Goal: Navigation & Orientation: Find specific page/section

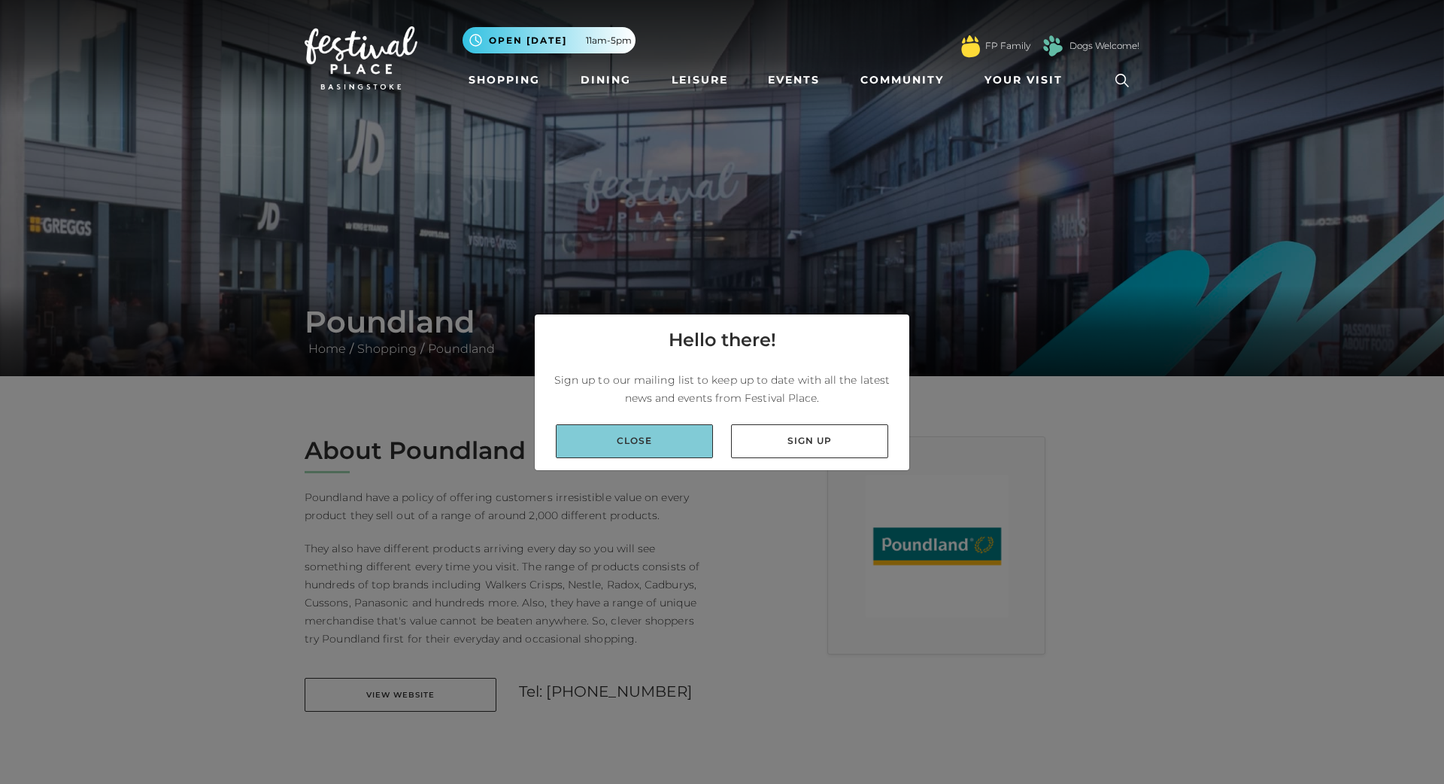
click at [646, 429] on link "Close" at bounding box center [634, 441] width 157 height 34
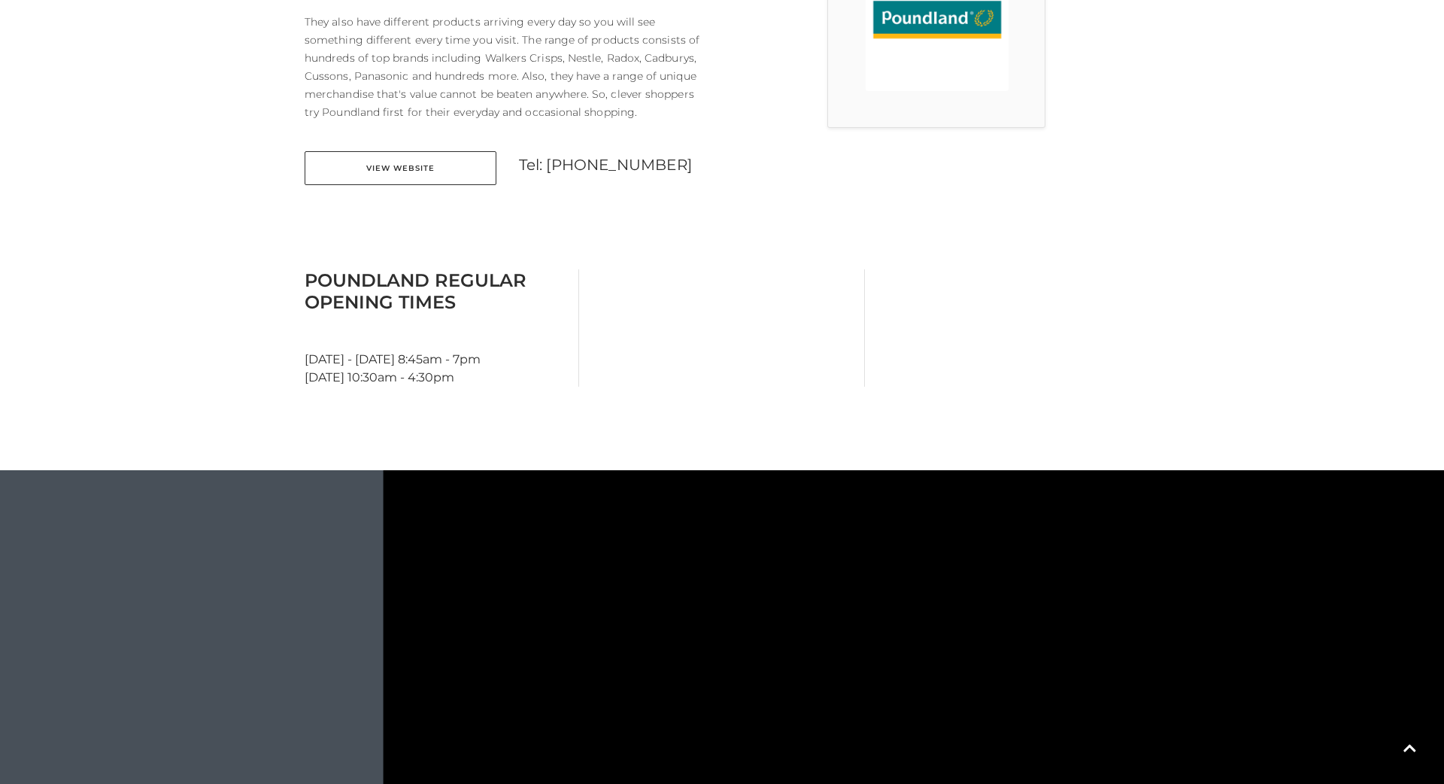
scroll to position [812, 0]
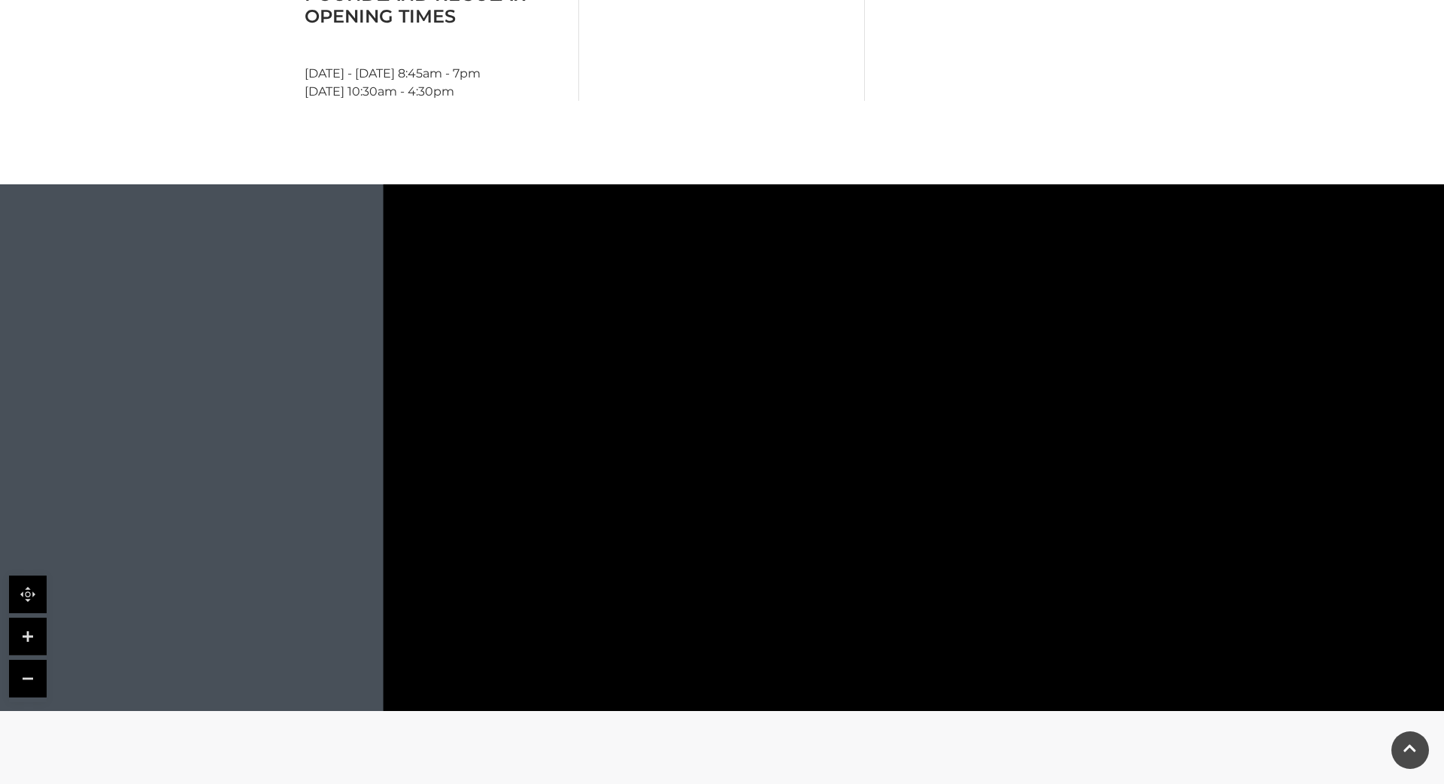
click at [900, 474] on polygon at bounding box center [854, 510] width 121 height 99
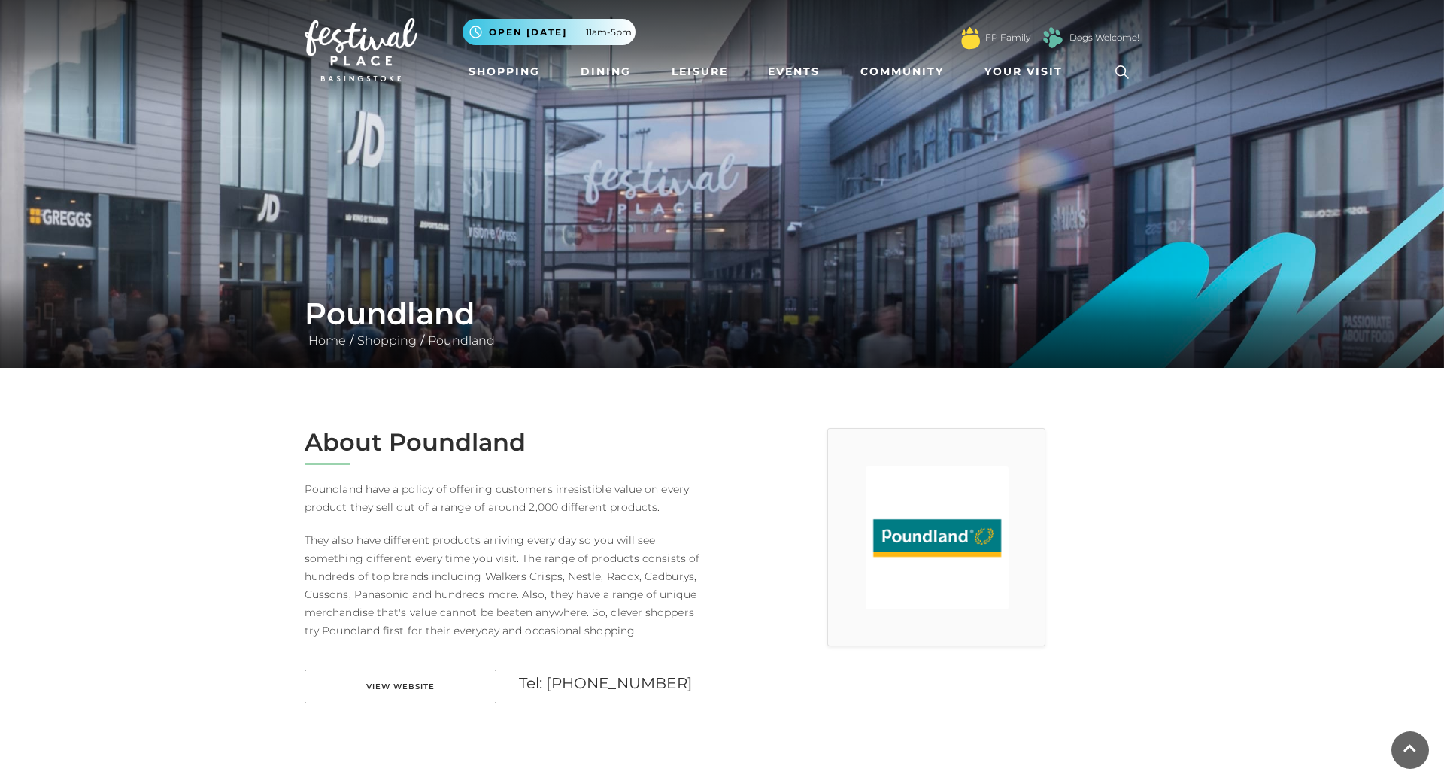
scroll to position [0, 0]
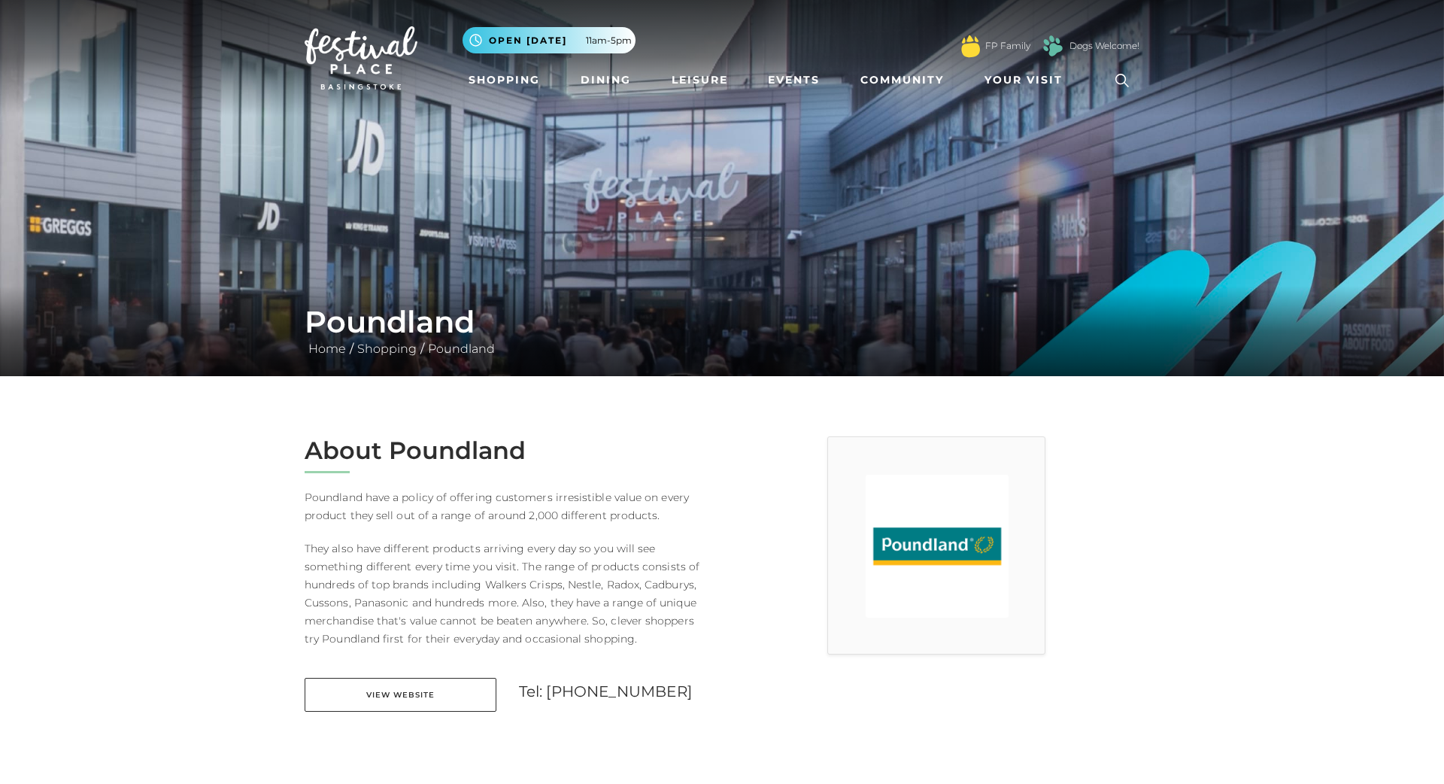
click at [608, 32] on button ".st5{fill:none;stroke:#FFFFFF;stroke-width:2.29;stroke-miterlimit:10;} Open tod…" at bounding box center [549, 40] width 173 height 26
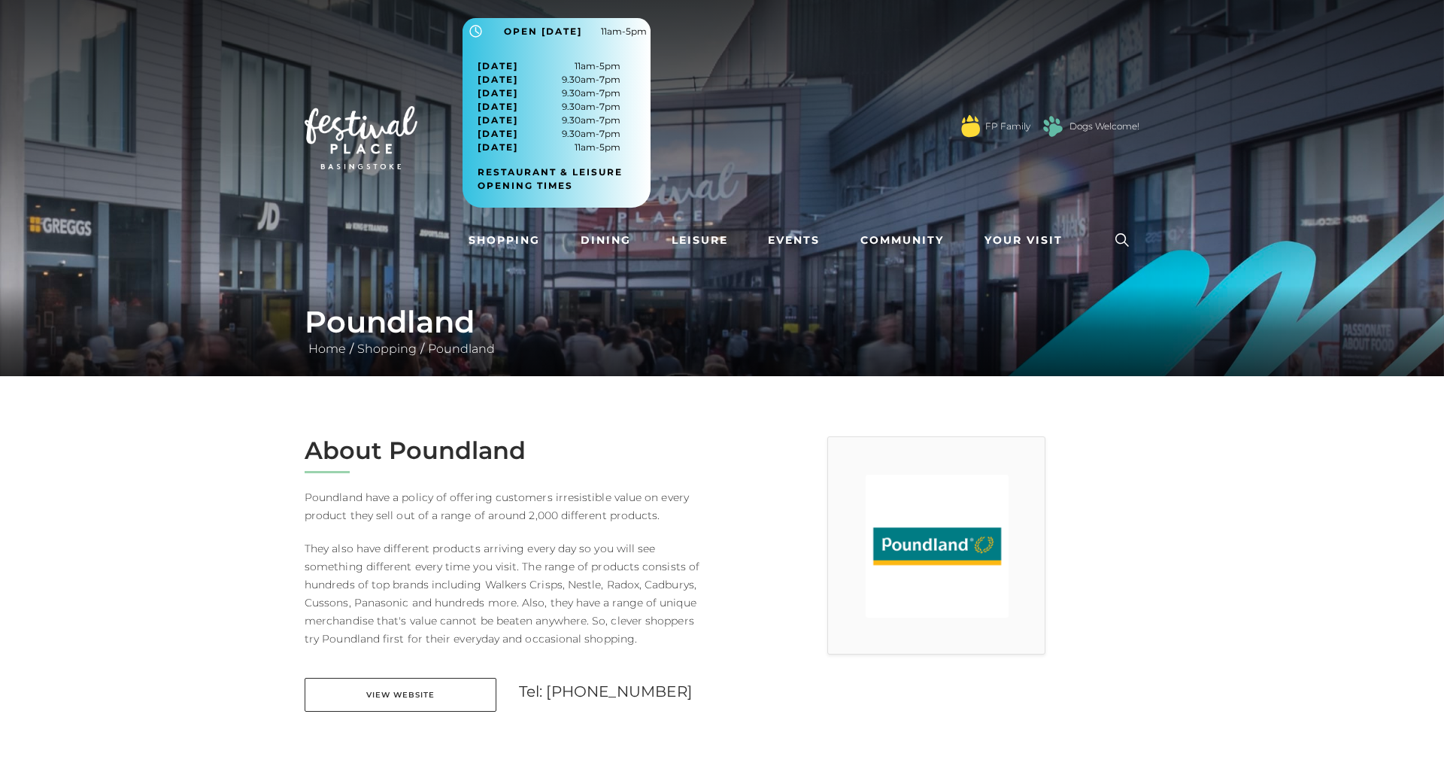
click at [599, 27] on span "Open today 11am-5pm" at bounding box center [575, 32] width 143 height 14
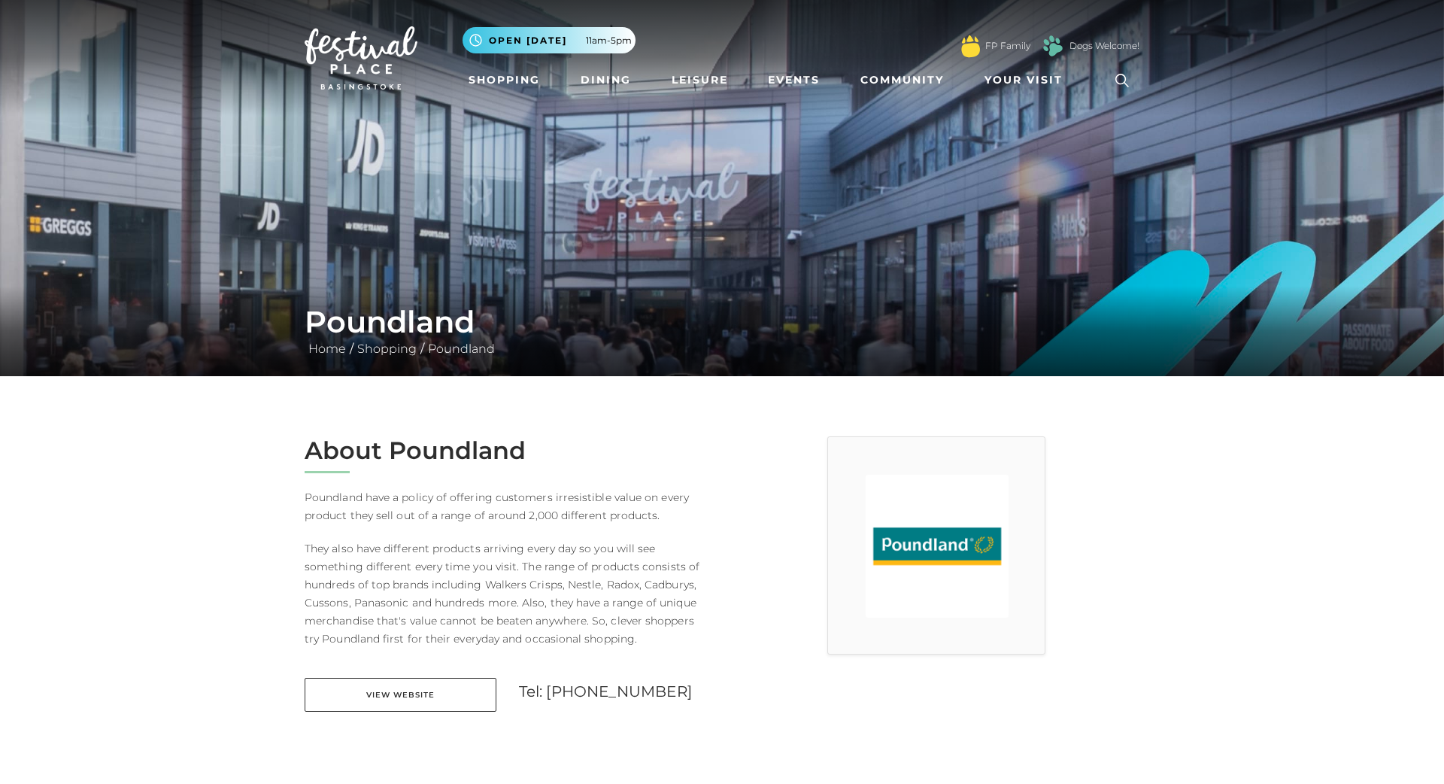
scroll to position [23, 0]
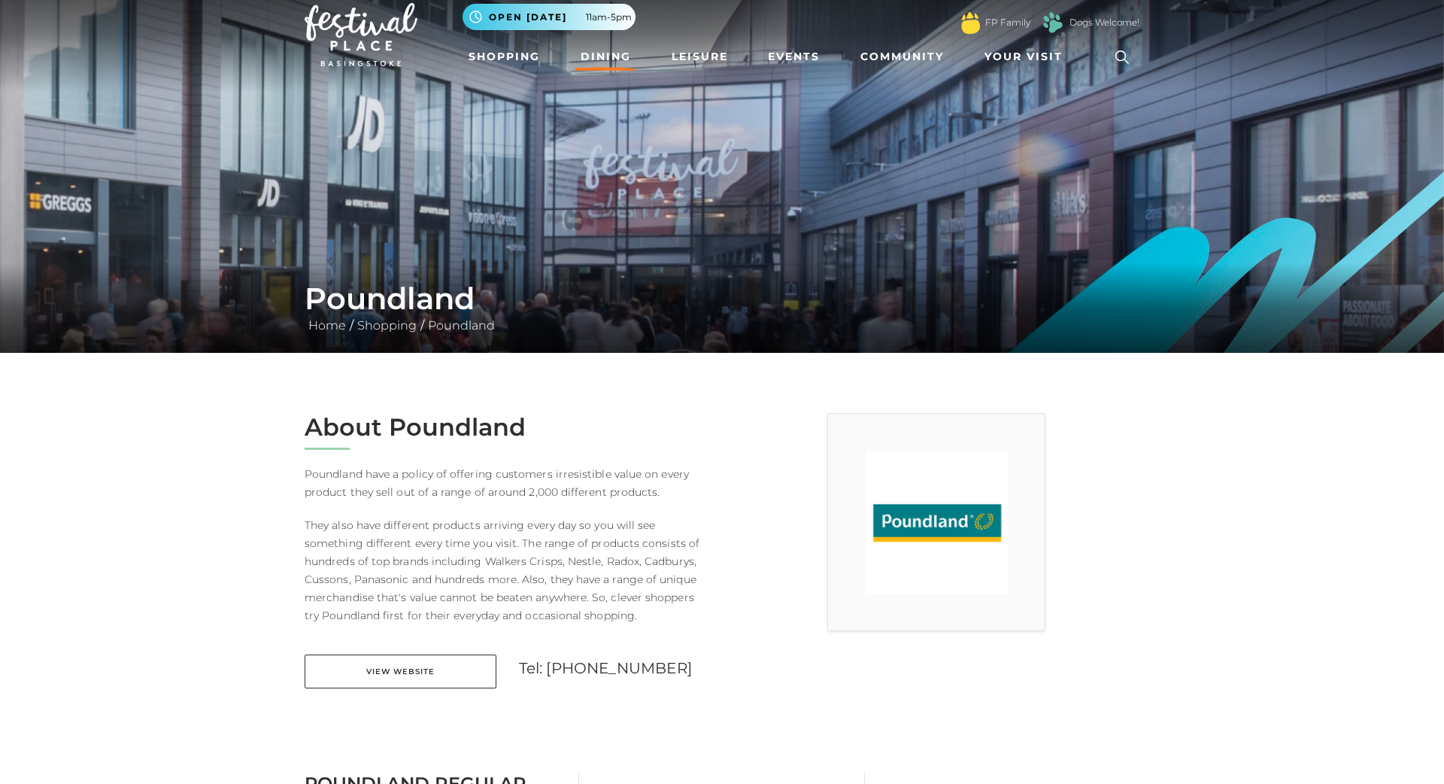
click at [627, 55] on link "Dining" at bounding box center [606, 57] width 62 height 28
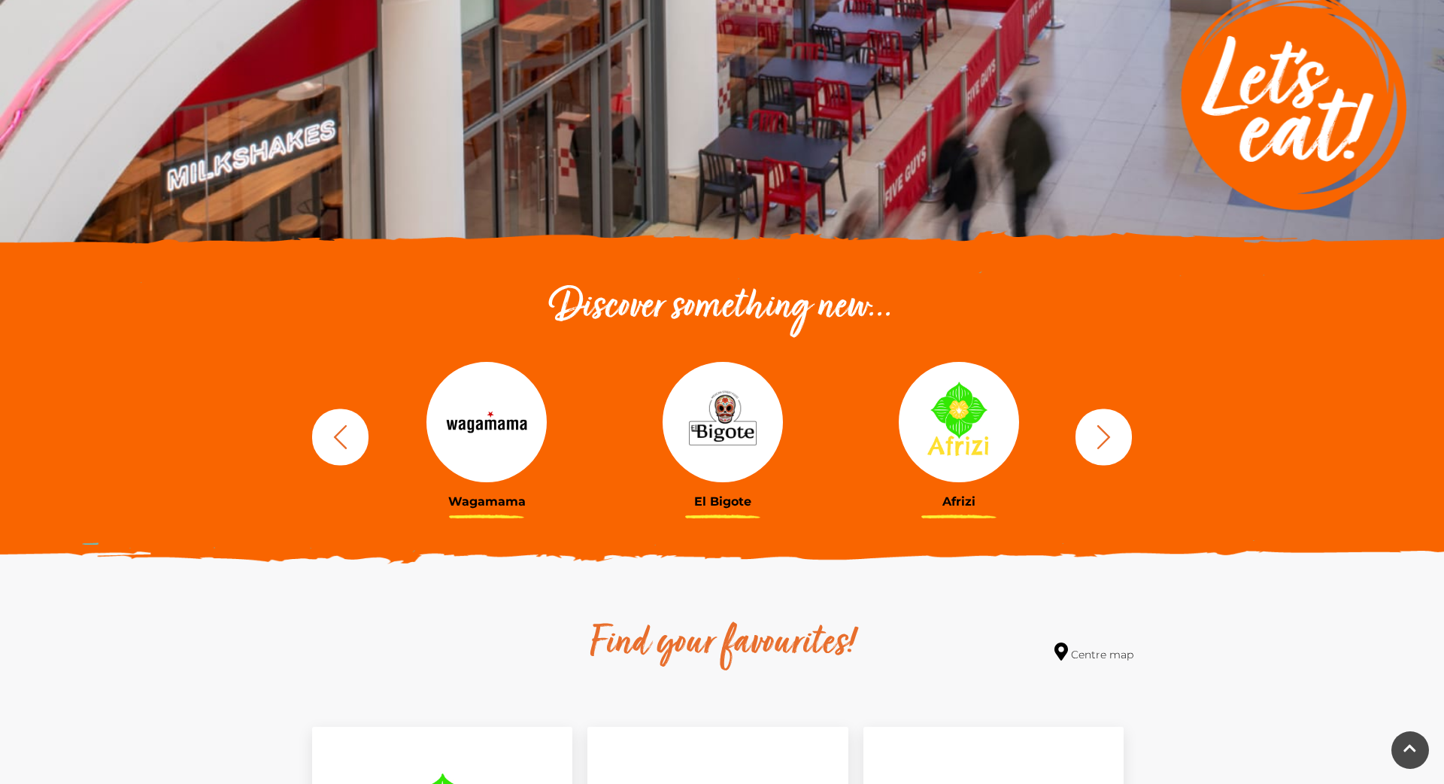
scroll to position [273, 0]
click at [1107, 443] on icon "button" at bounding box center [1104, 437] width 28 height 28
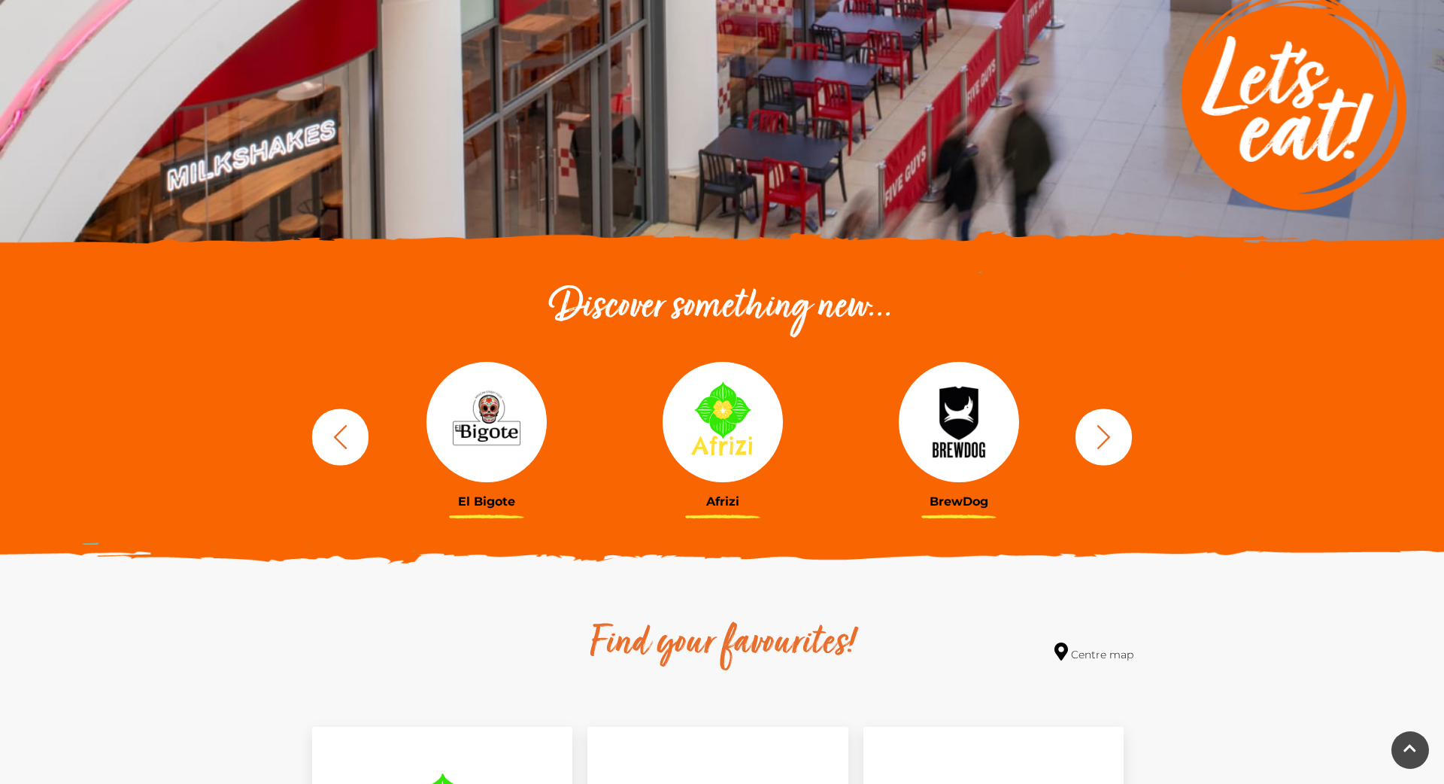
click at [1101, 442] on icon "button" at bounding box center [1104, 437] width 28 height 28
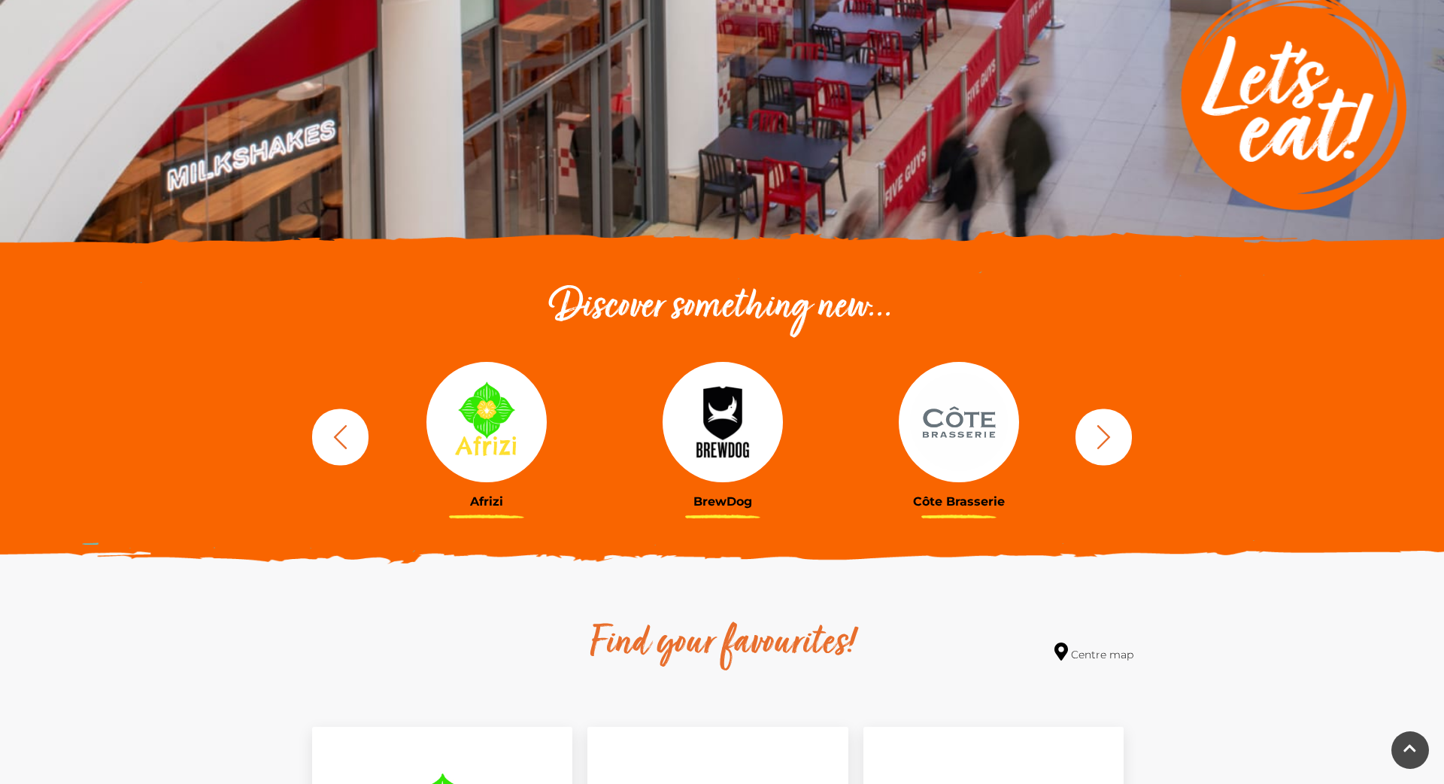
click at [1101, 442] on icon "button" at bounding box center [1104, 437] width 28 height 28
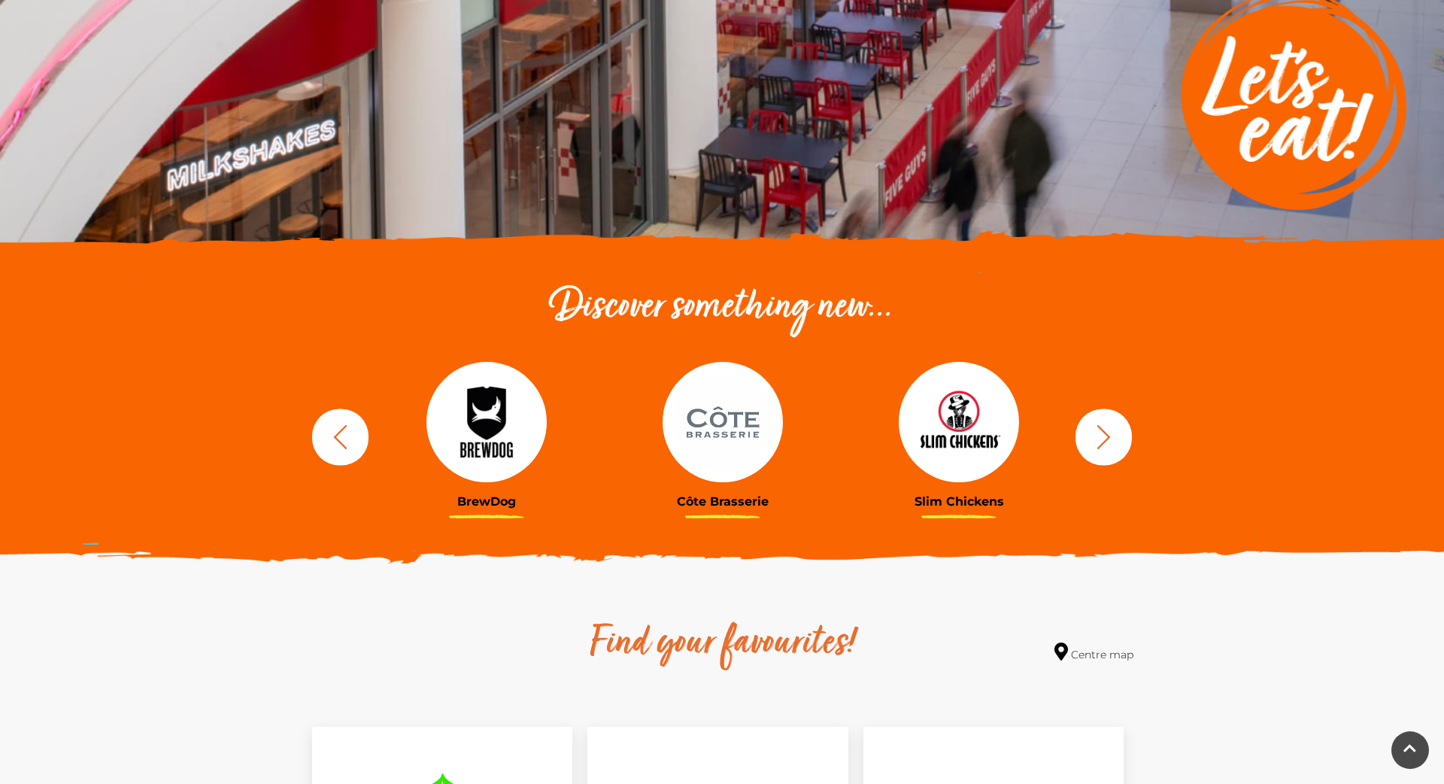
click at [1100, 442] on icon "button" at bounding box center [1104, 437] width 28 height 28
click at [1122, 443] on button "button" at bounding box center [1104, 436] width 56 height 56
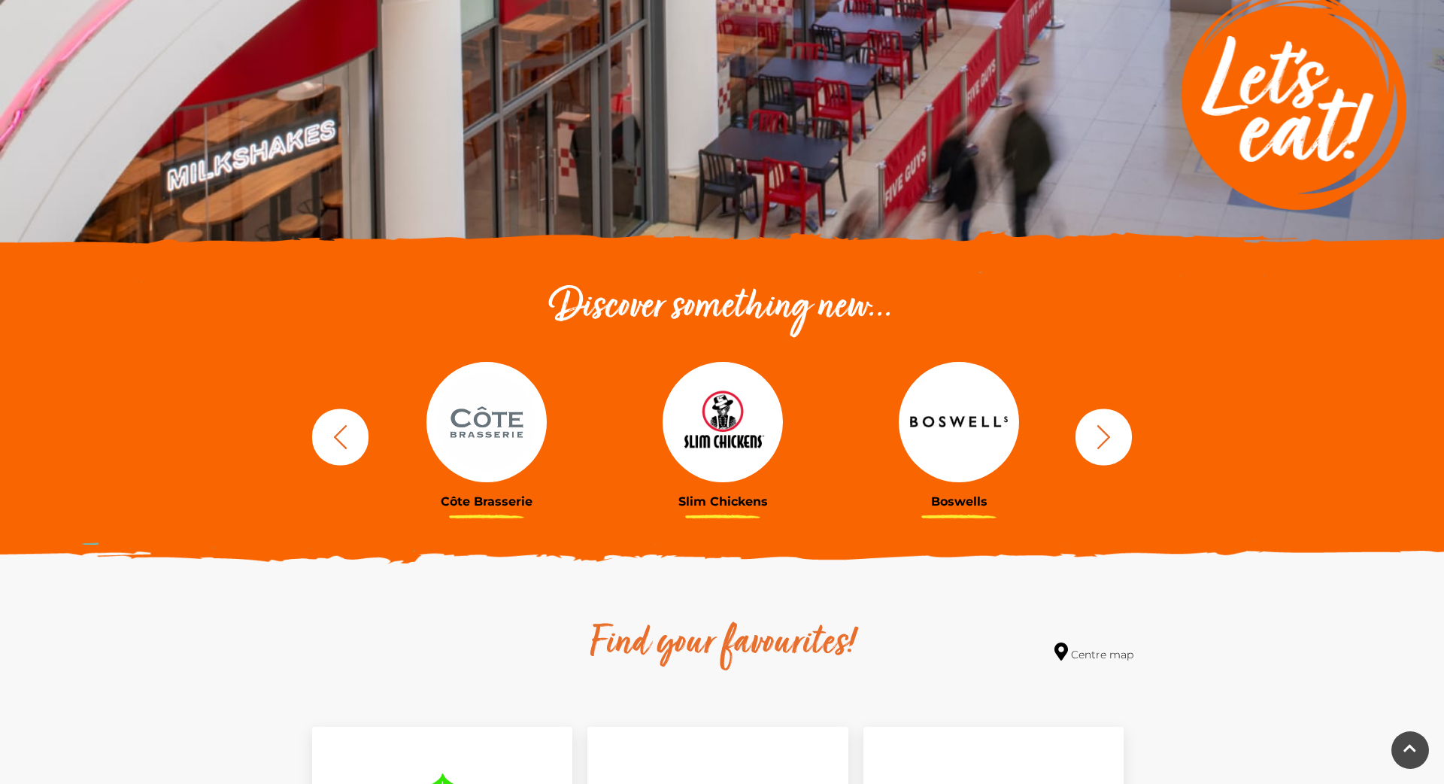
click at [1116, 443] on icon "button" at bounding box center [1104, 437] width 28 height 28
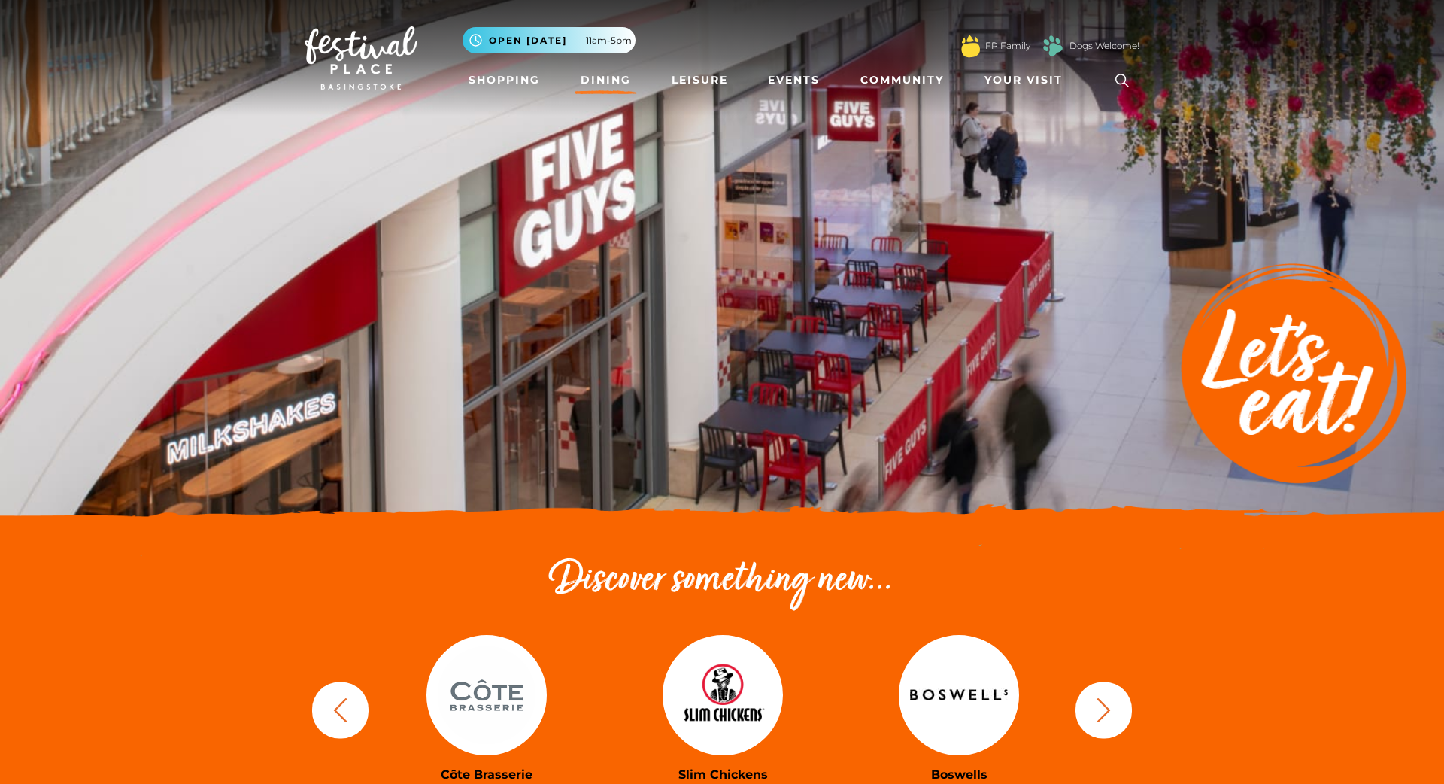
scroll to position [0, 0]
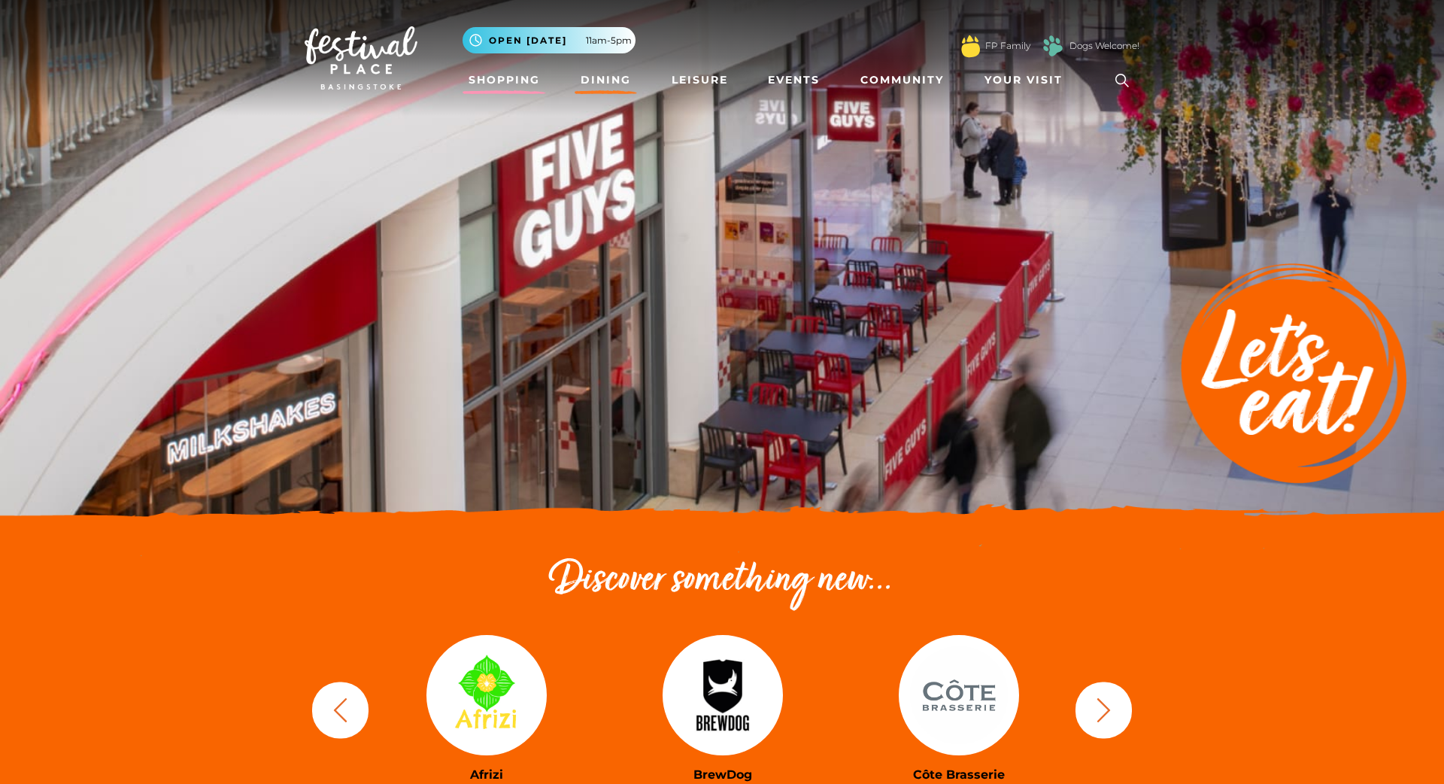
click at [505, 70] on link "Shopping" at bounding box center [504, 80] width 83 height 28
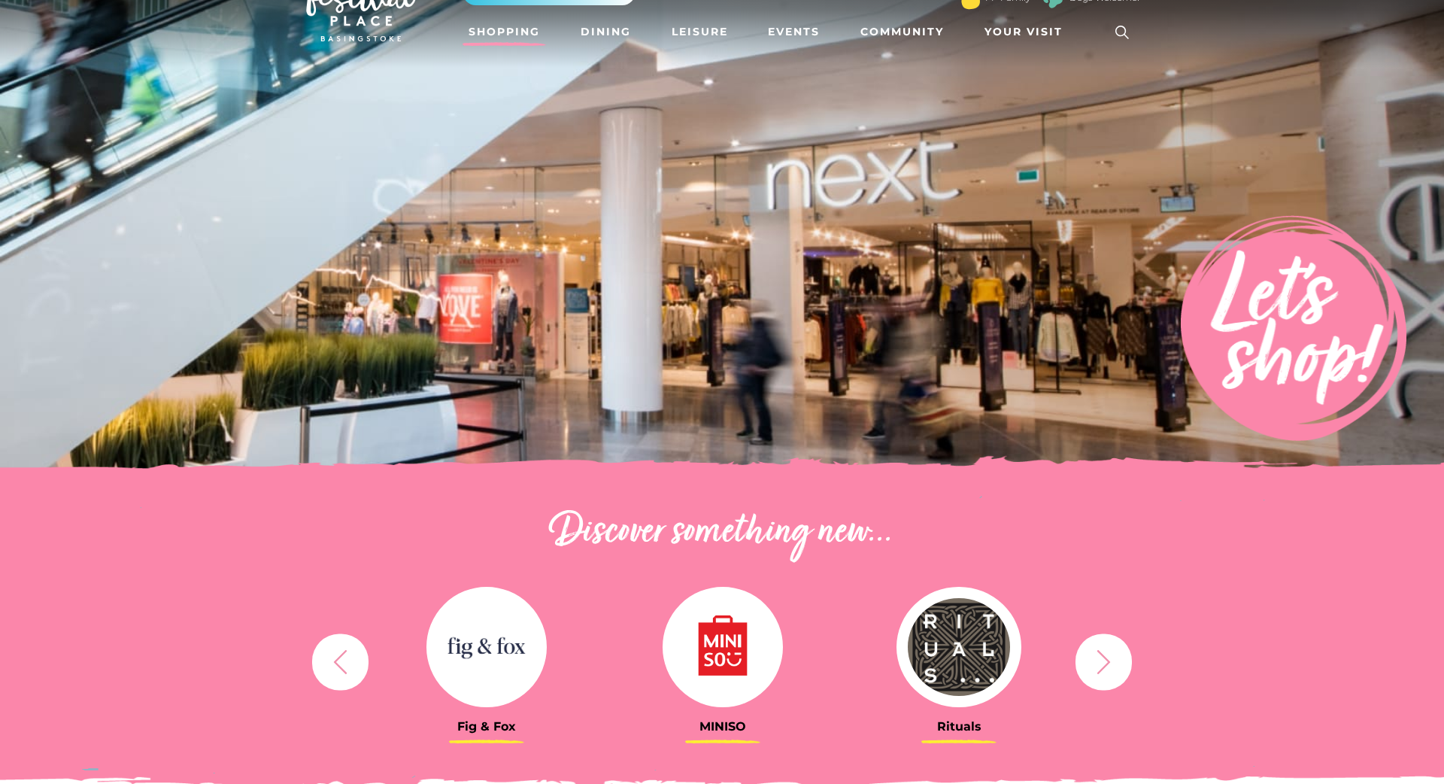
scroll to position [208, 0]
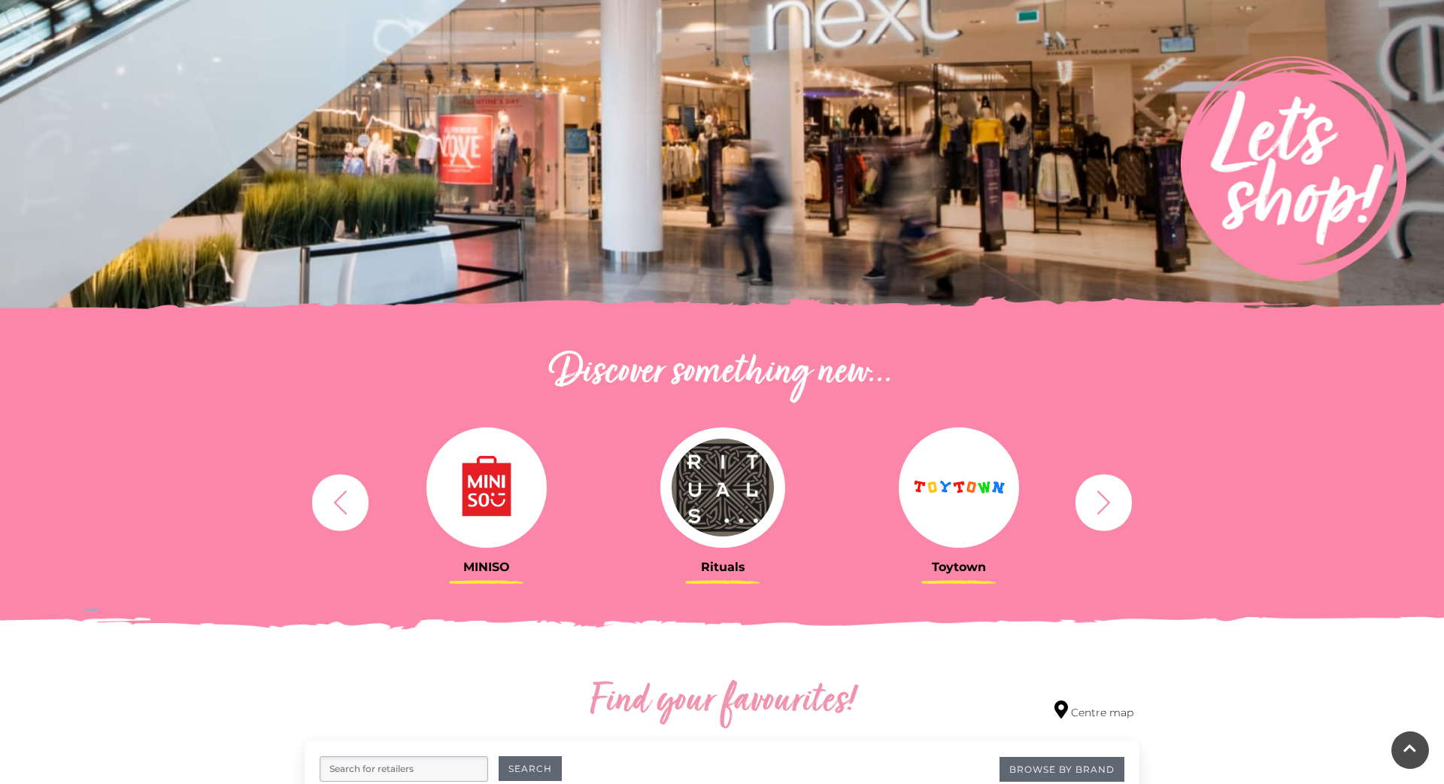
click at [1113, 505] on icon "button" at bounding box center [1104, 502] width 28 height 28
click at [1111, 505] on icon "button" at bounding box center [1104, 502] width 28 height 28
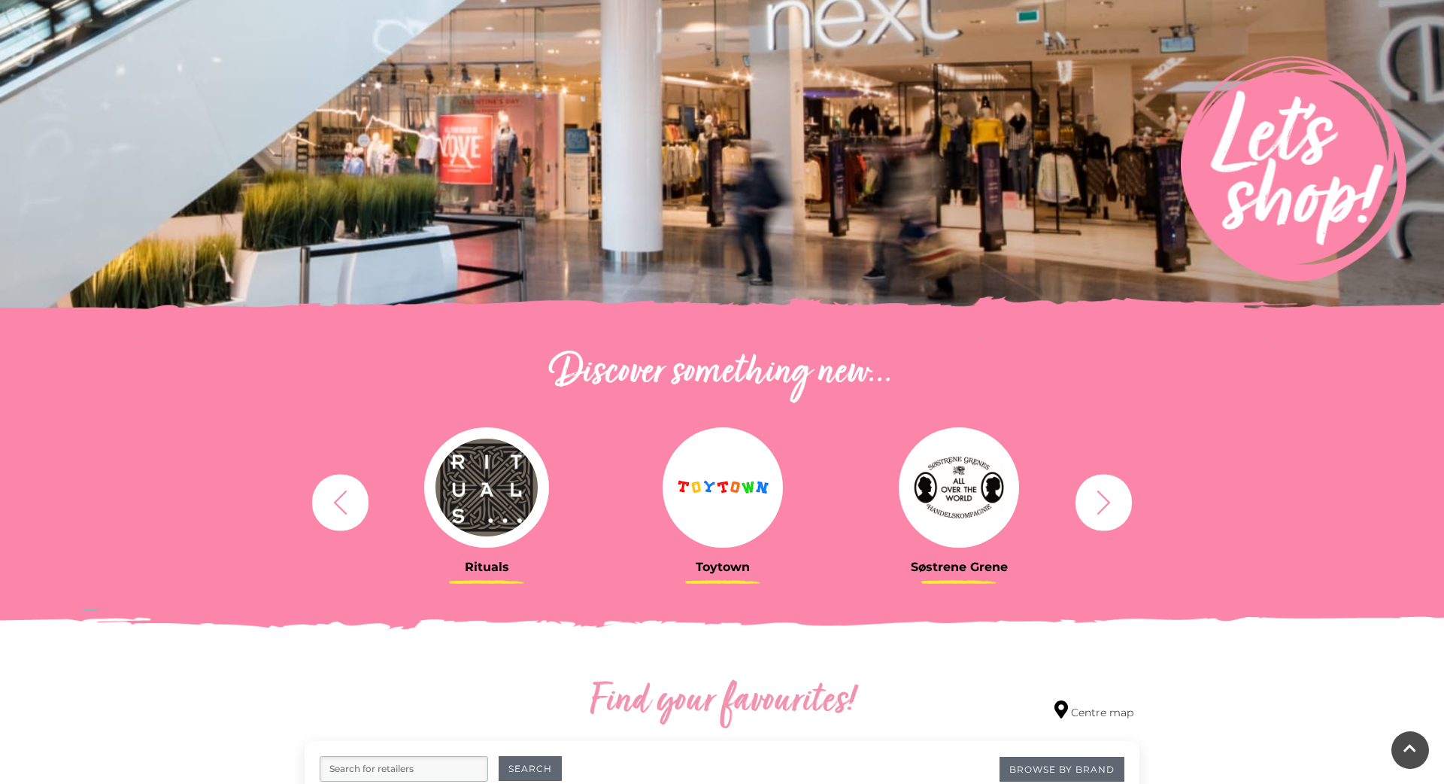
click at [1101, 504] on icon "button" at bounding box center [1104, 502] width 28 height 28
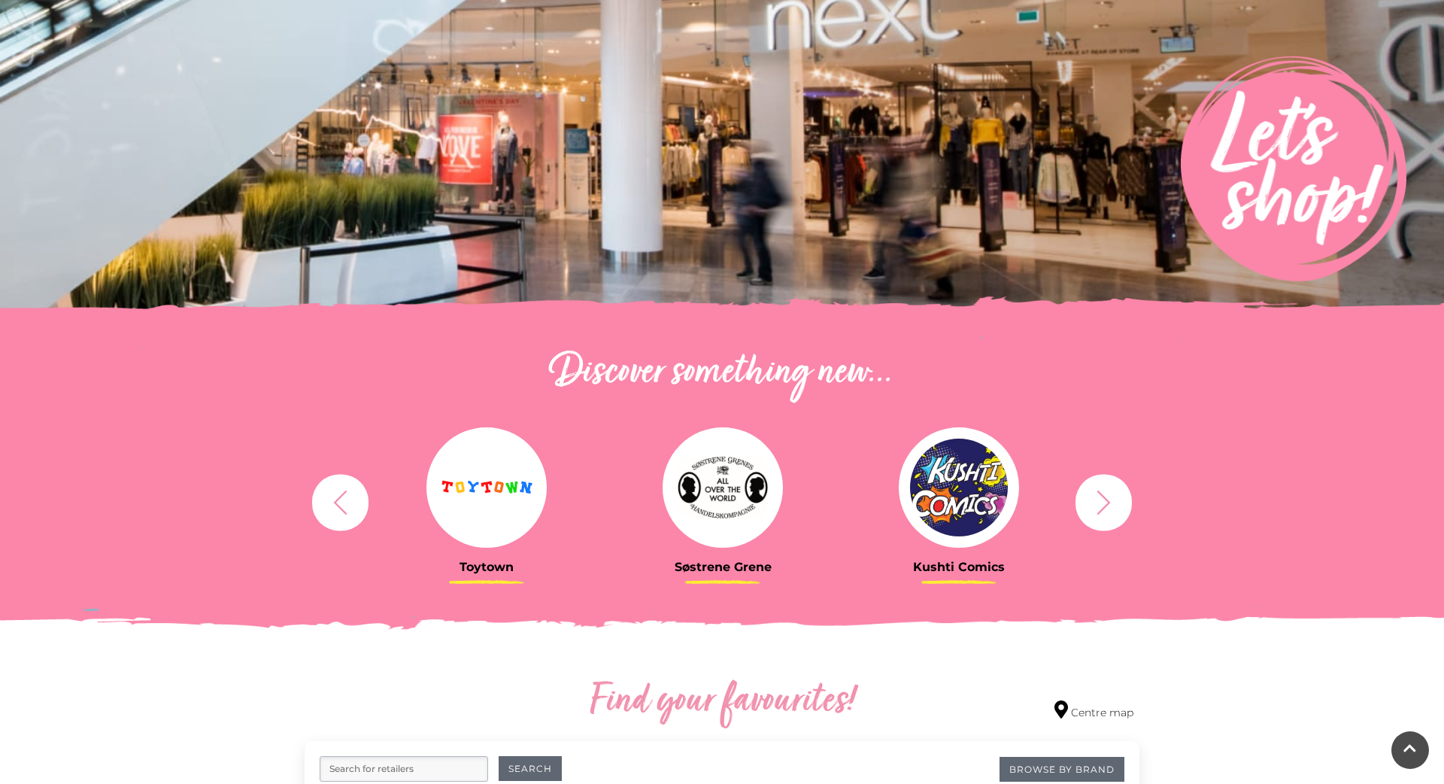
click at [1101, 504] on icon "button" at bounding box center [1104, 502] width 28 height 28
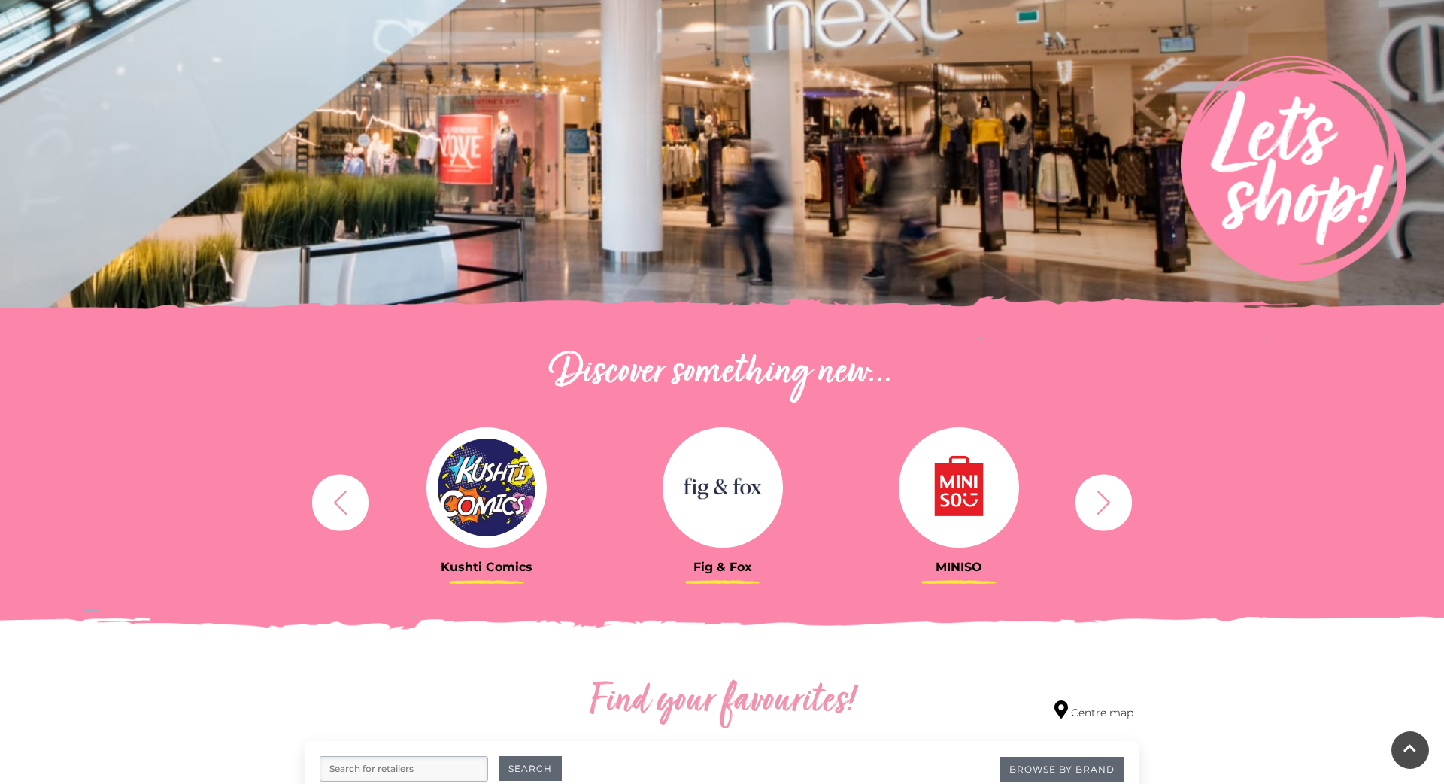
click at [1098, 501] on icon "button" at bounding box center [1104, 502] width 28 height 28
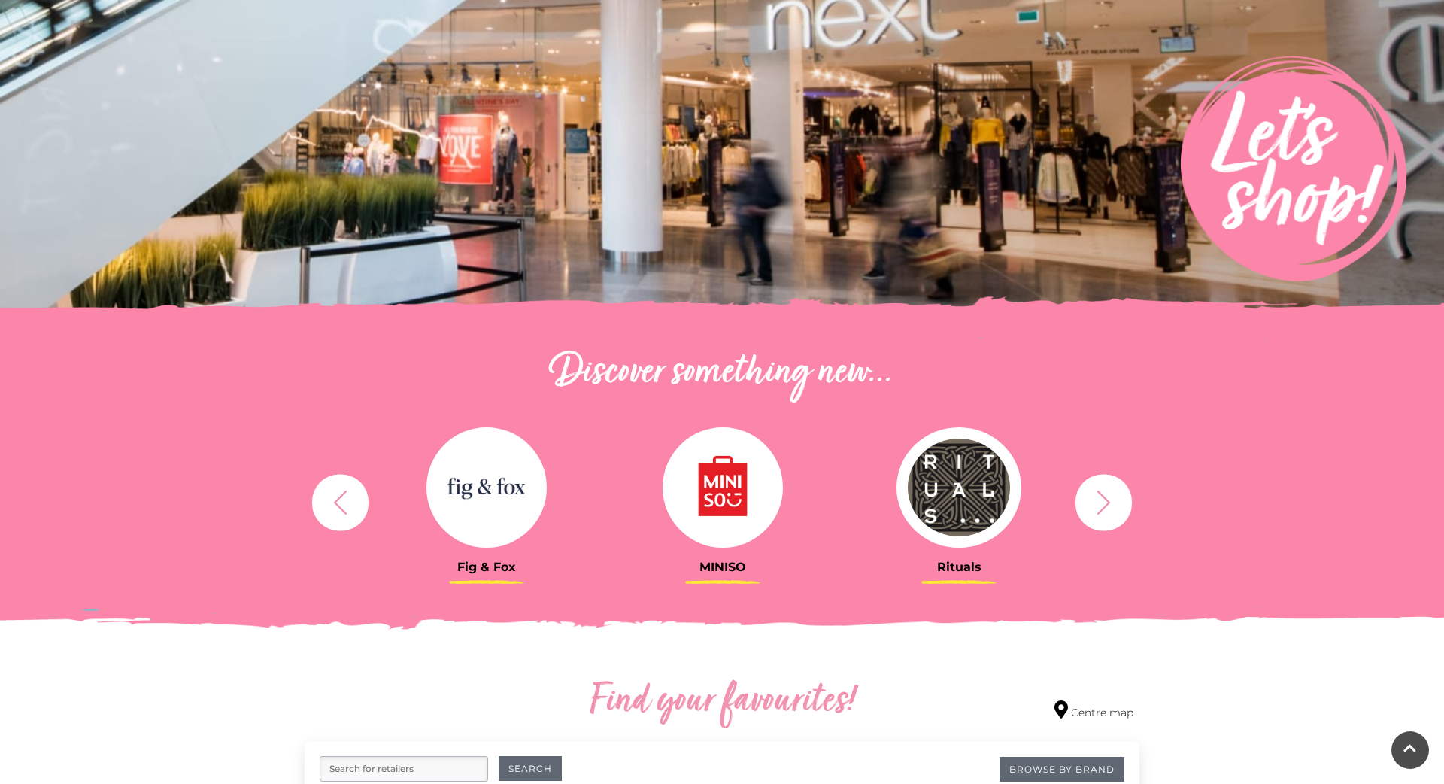
click at [1101, 501] on icon "button" at bounding box center [1104, 502] width 28 height 28
click at [1100, 500] on icon "button" at bounding box center [1104, 502] width 28 height 28
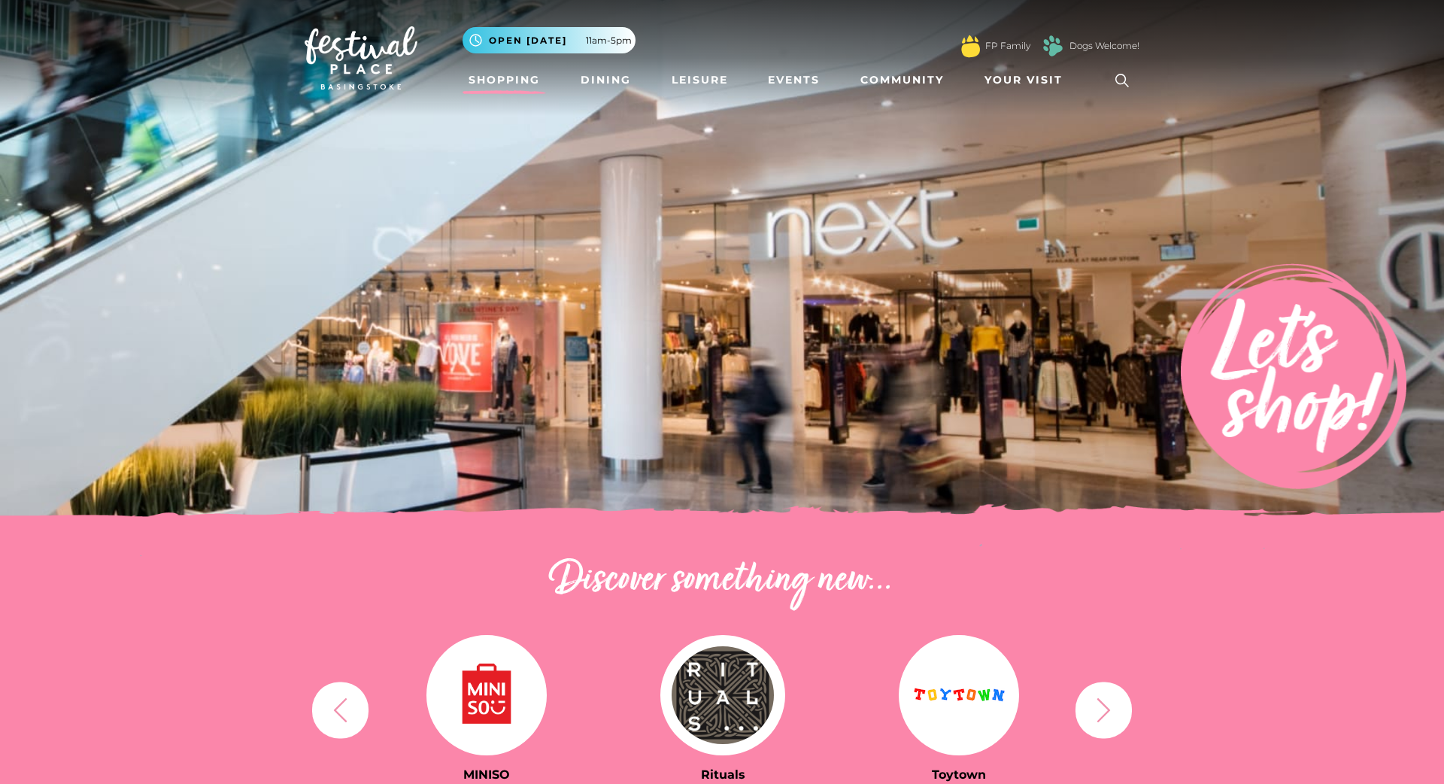
scroll to position [0, 0]
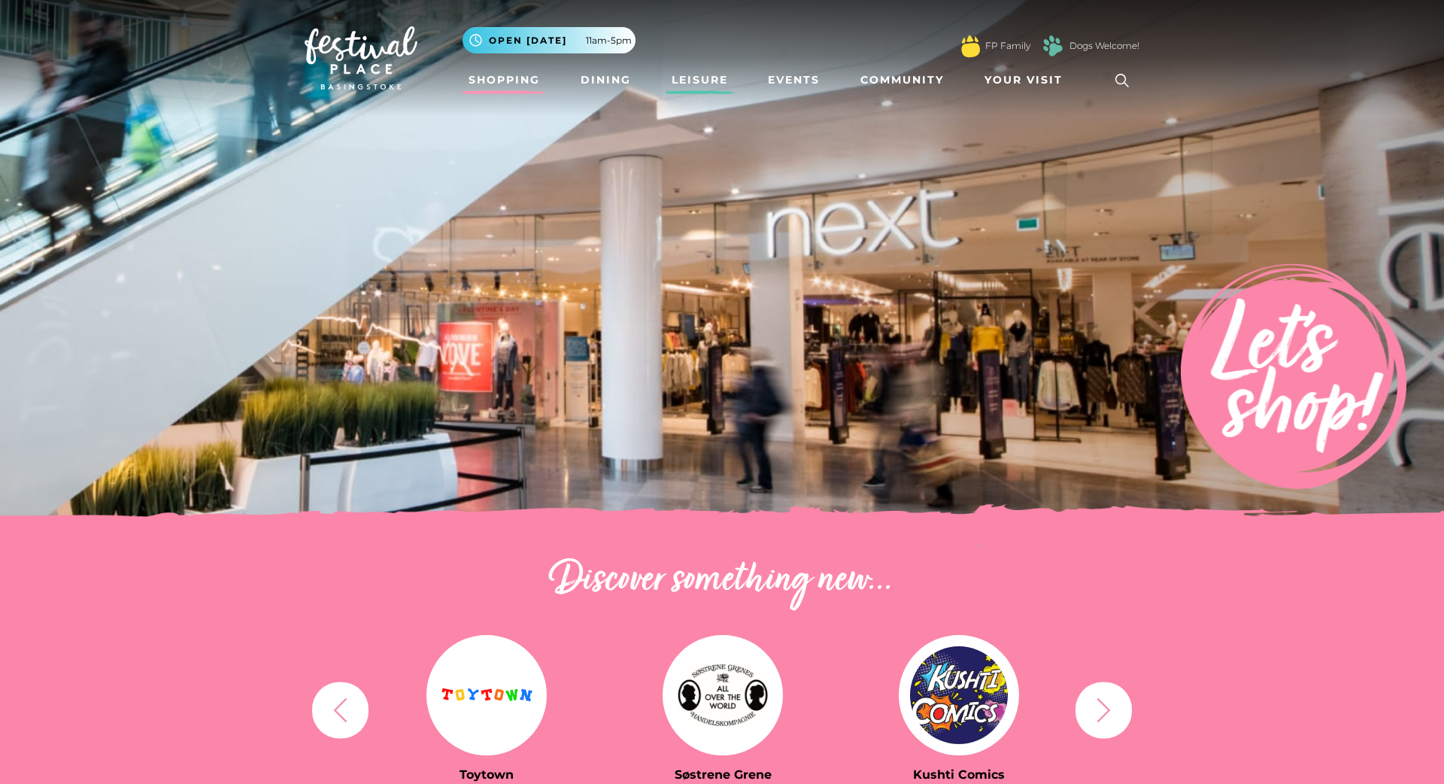
click at [700, 77] on link "Leisure" at bounding box center [700, 80] width 68 height 28
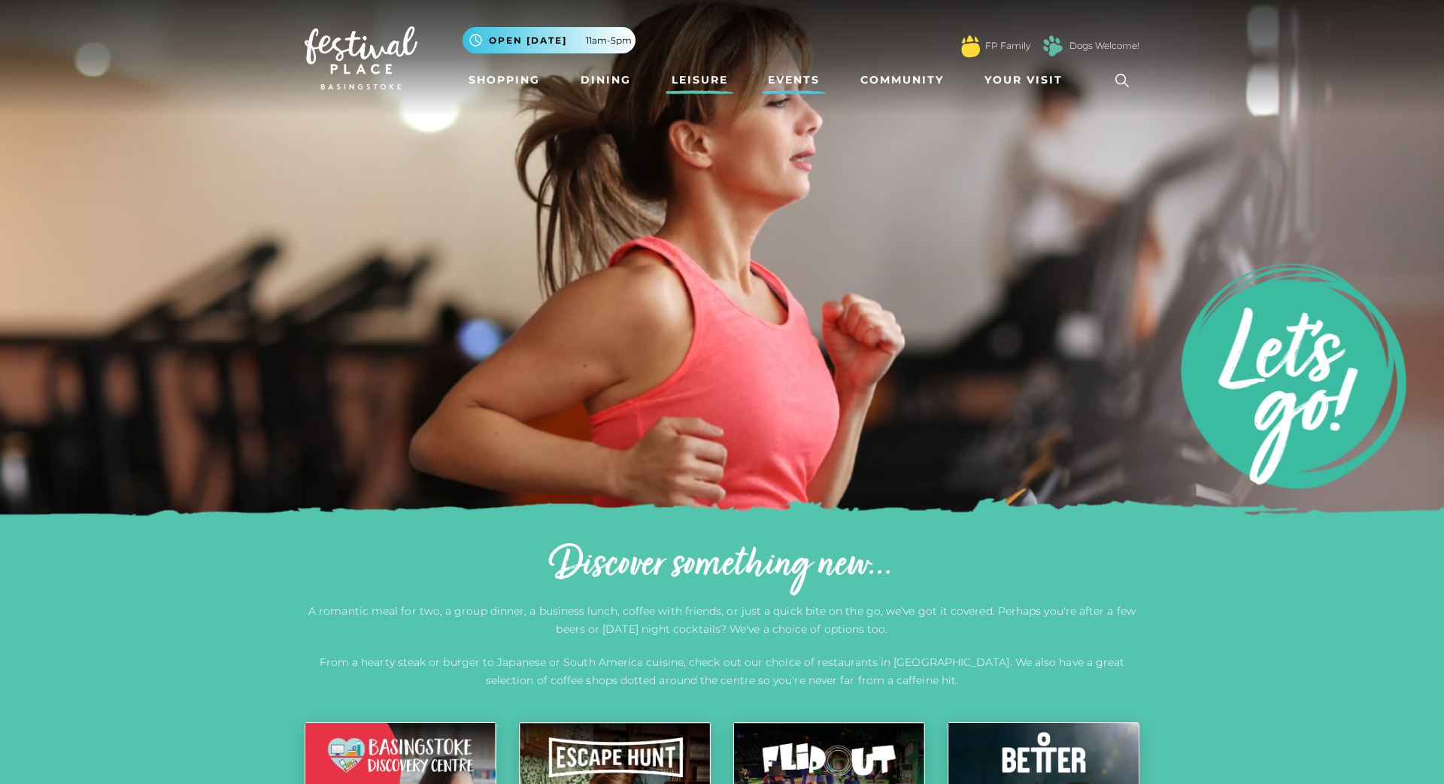
click at [788, 81] on link "Events" at bounding box center [794, 80] width 64 height 28
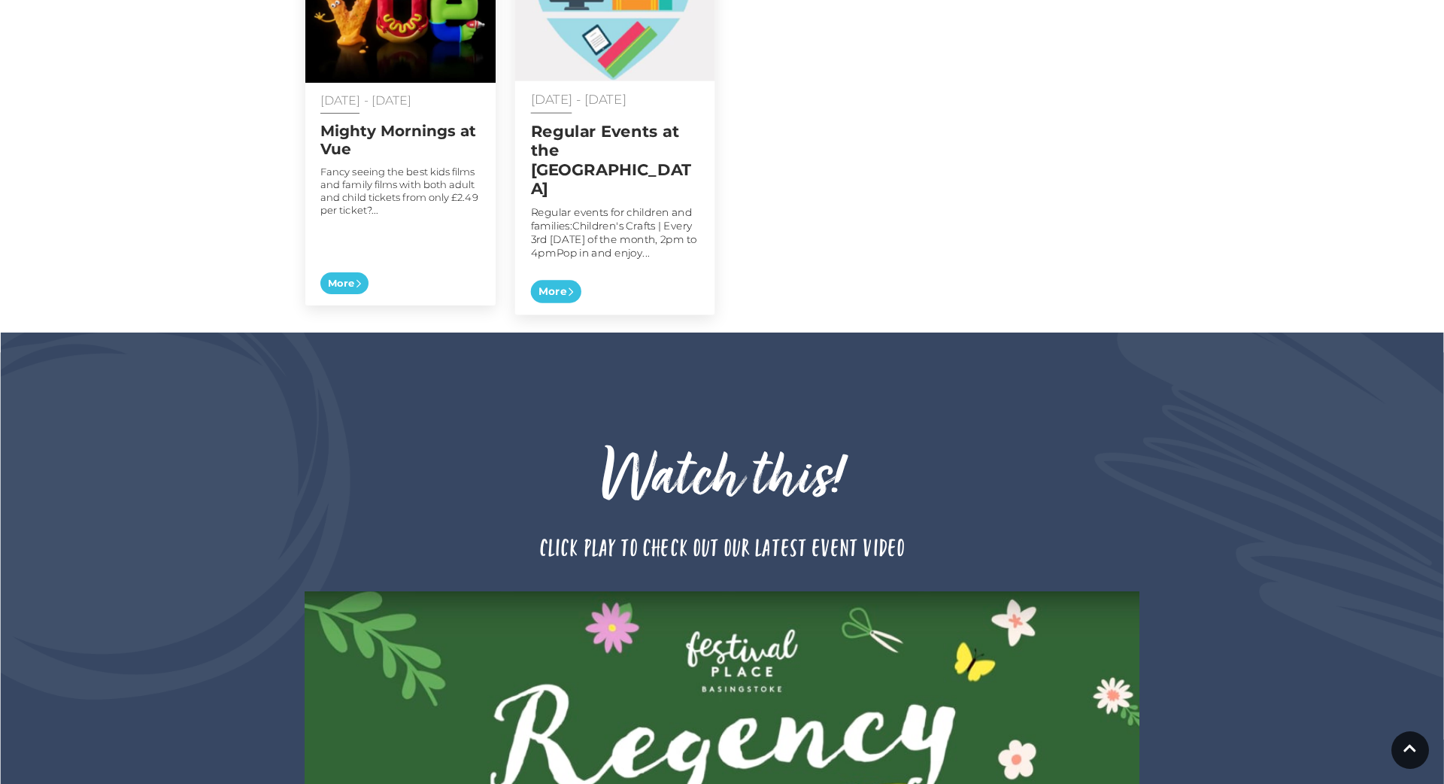
scroll to position [685, 0]
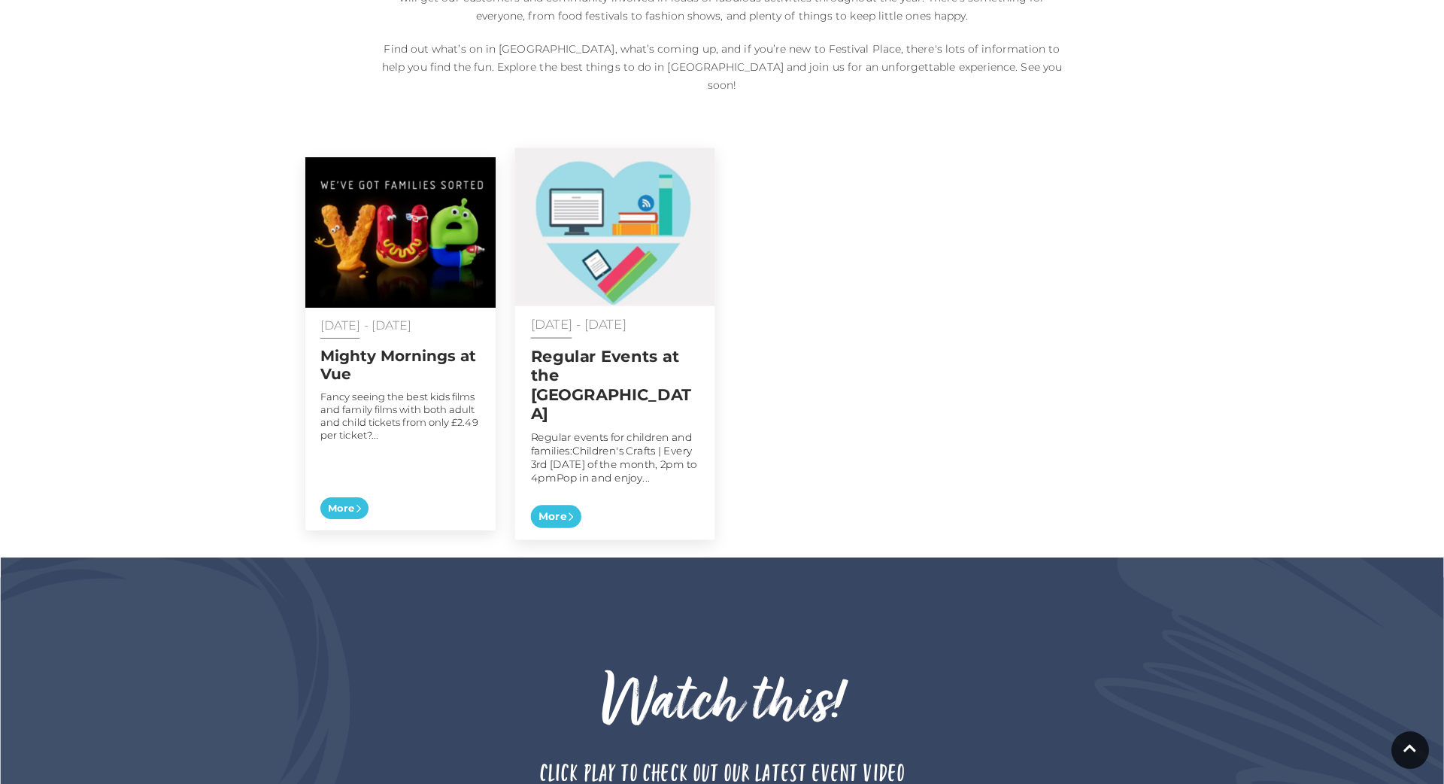
click at [569, 496] on div "[DATE] - [DATE] Regular Events at the [GEOGRAPHIC_DATA] Regular events for chil…" at bounding box center [615, 423] width 200 height 234
click at [563, 505] on span "More" at bounding box center [556, 516] width 50 height 23
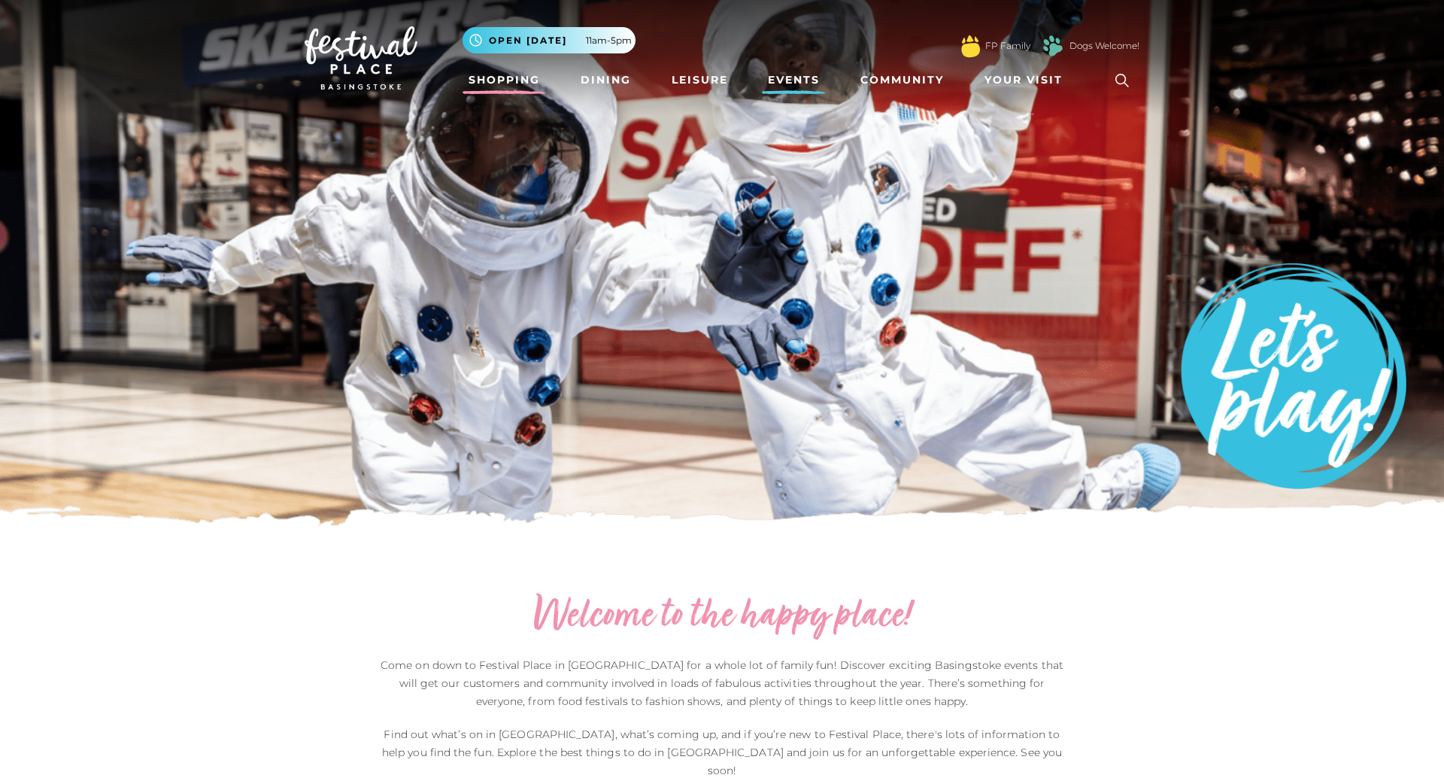
click at [495, 80] on link "Shopping" at bounding box center [504, 80] width 83 height 28
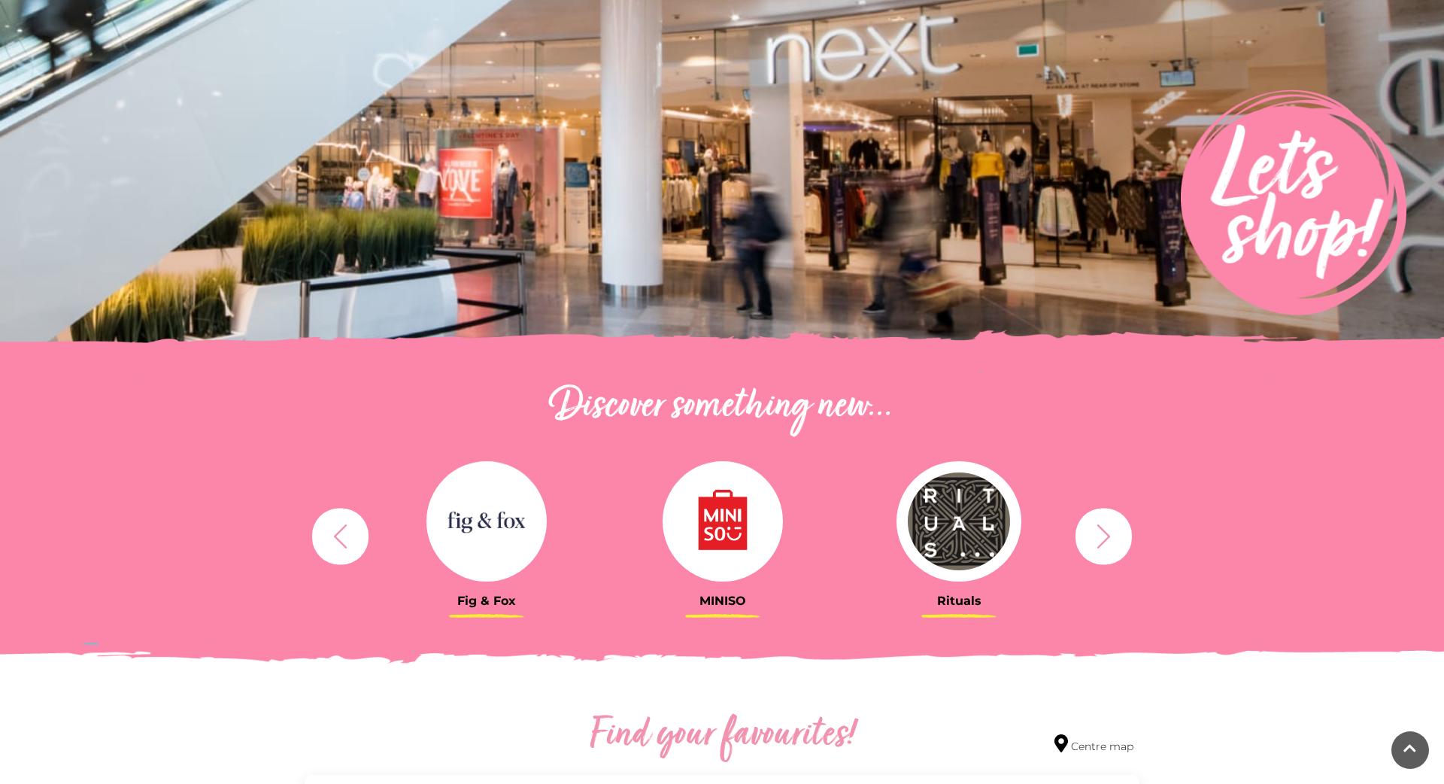
scroll to position [239, 0]
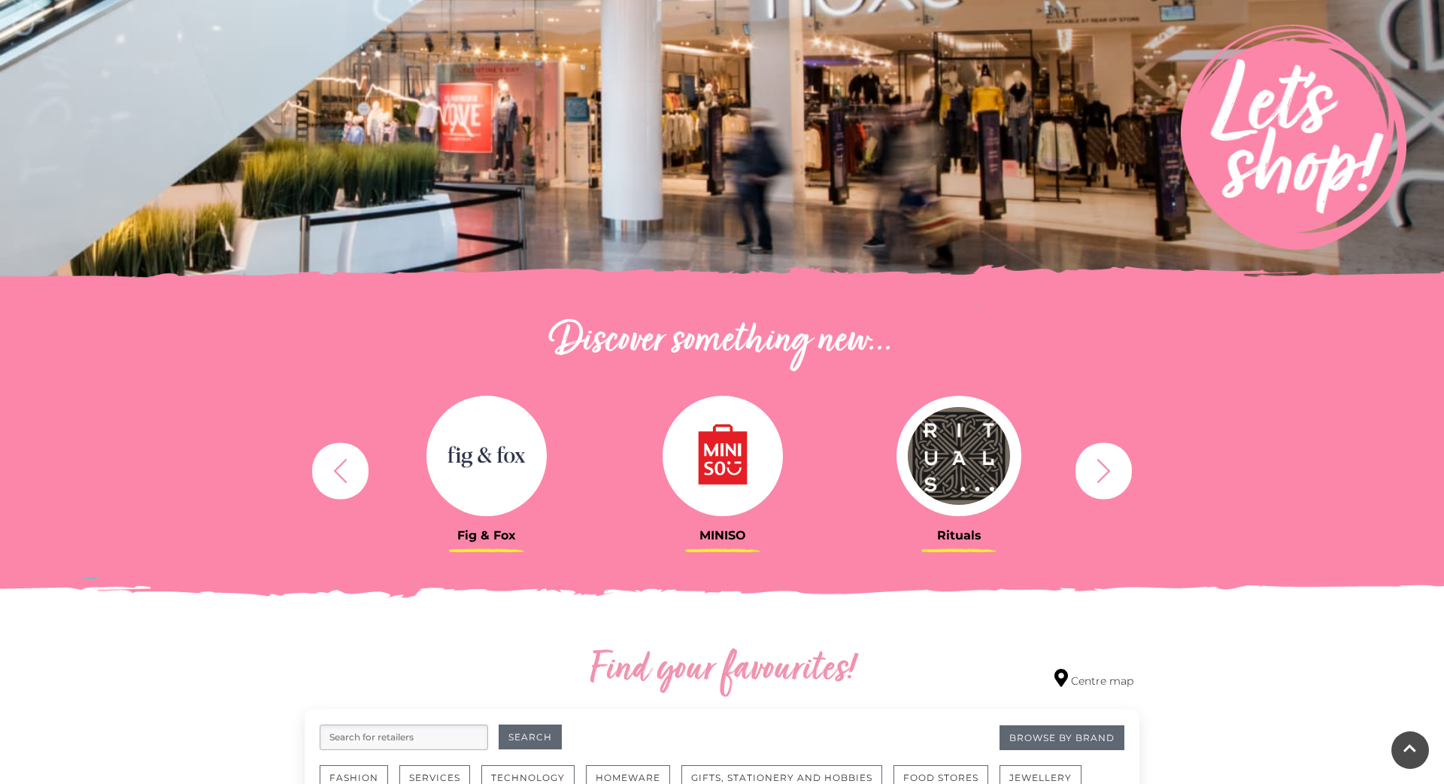
click at [1129, 466] on button "button" at bounding box center [1104, 470] width 56 height 56
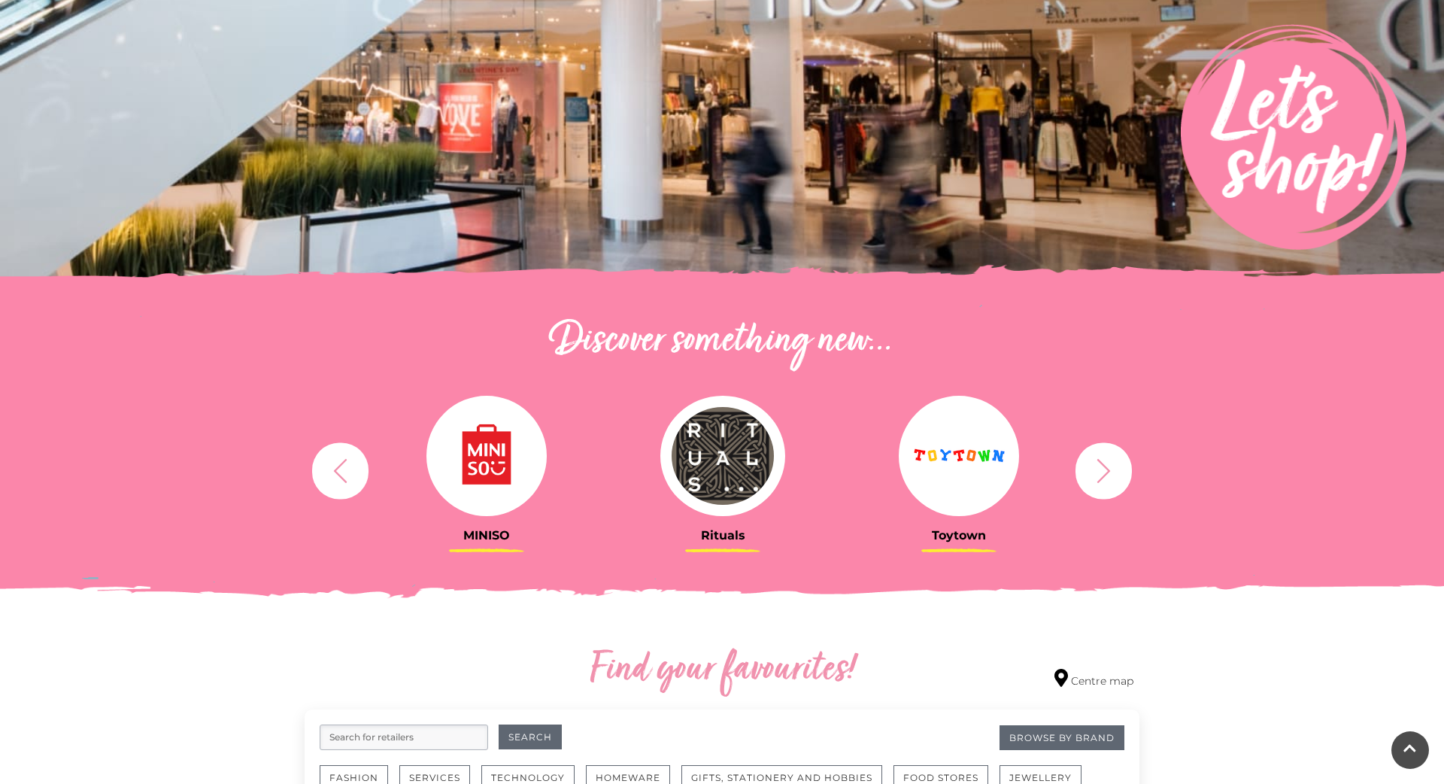
click at [1118, 464] on button "button" at bounding box center [1104, 470] width 56 height 56
drag, startPoint x: 1118, startPoint y: 464, endPoint x: 1110, endPoint y: 463, distance: 8.4
click at [1113, 463] on button "button" at bounding box center [1104, 470] width 56 height 56
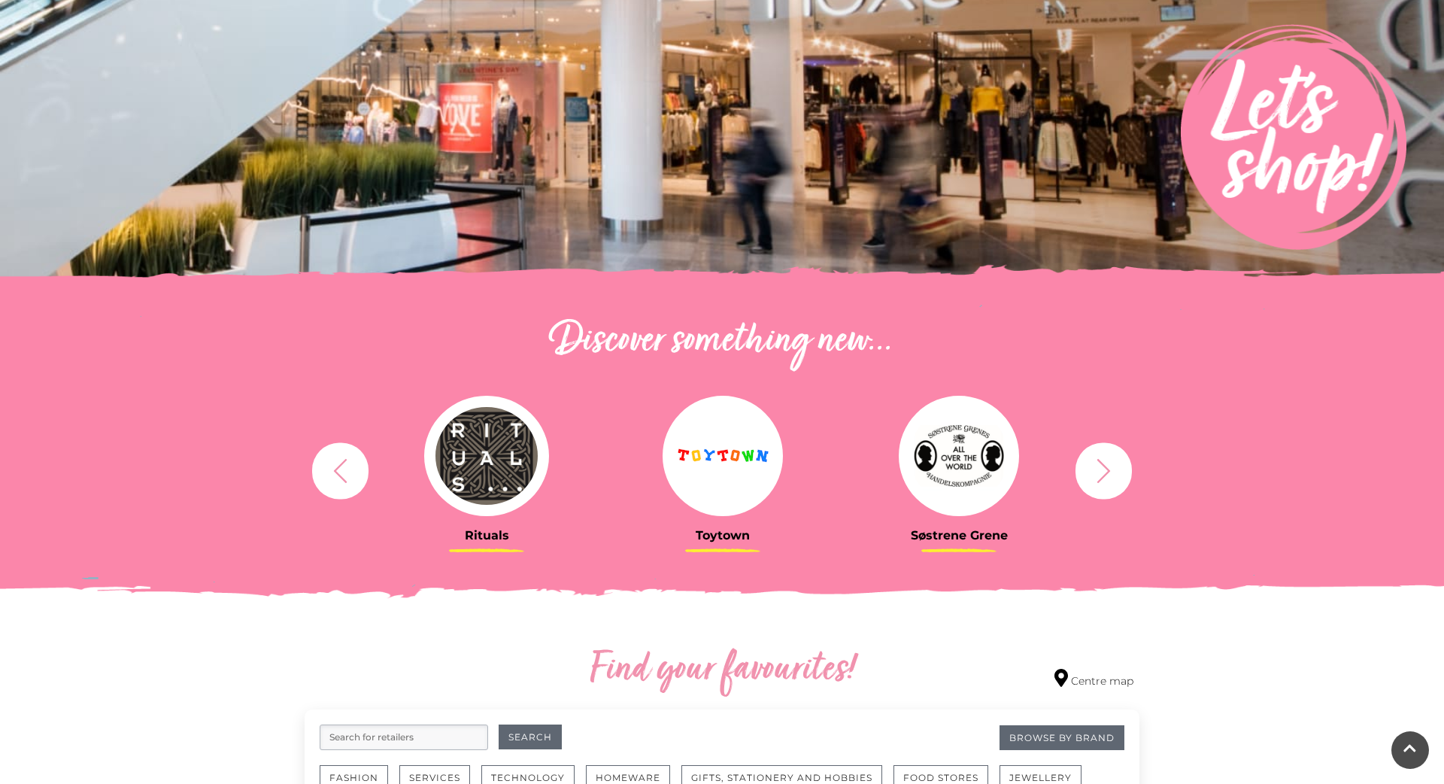
click at [1108, 463] on icon "button" at bounding box center [1104, 471] width 28 height 28
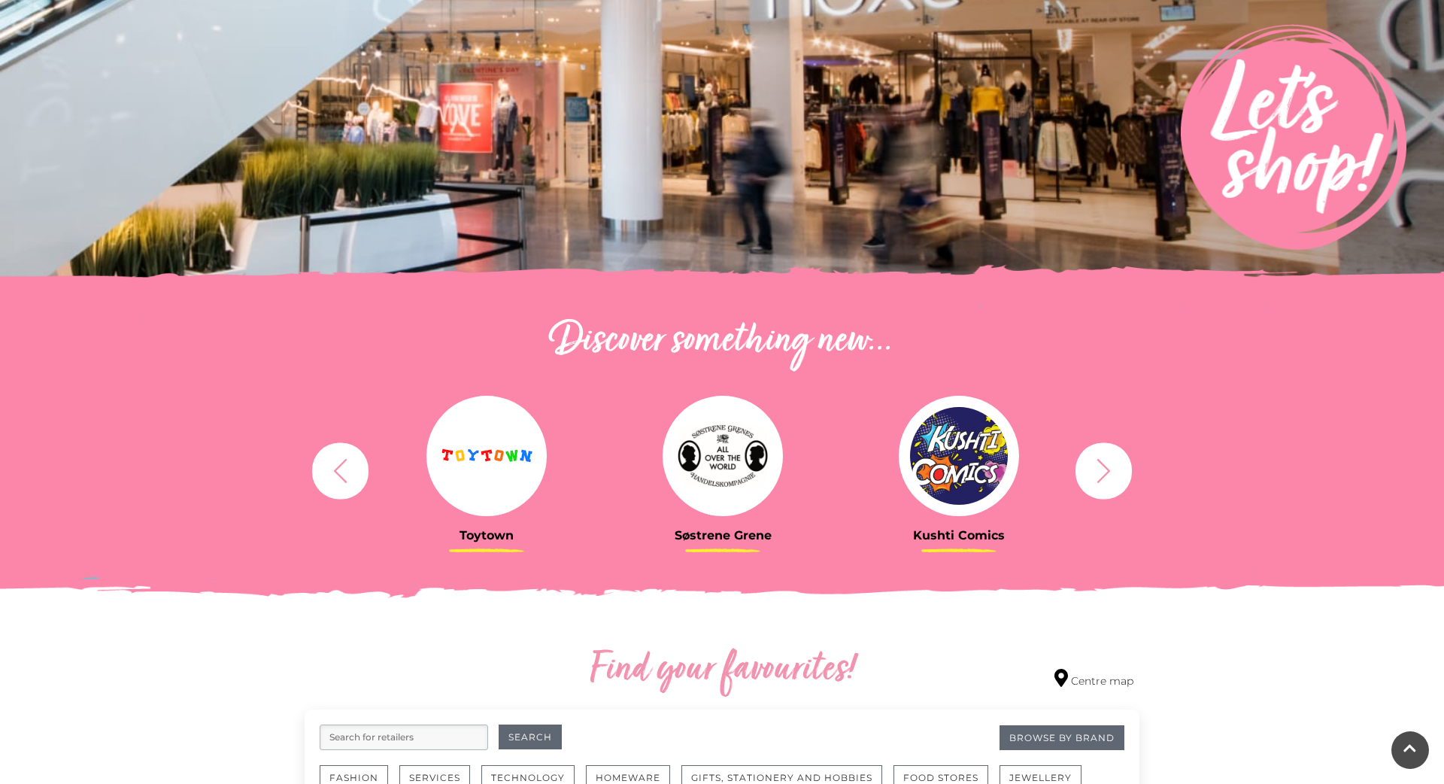
click at [1107, 463] on icon "button" at bounding box center [1104, 471] width 28 height 28
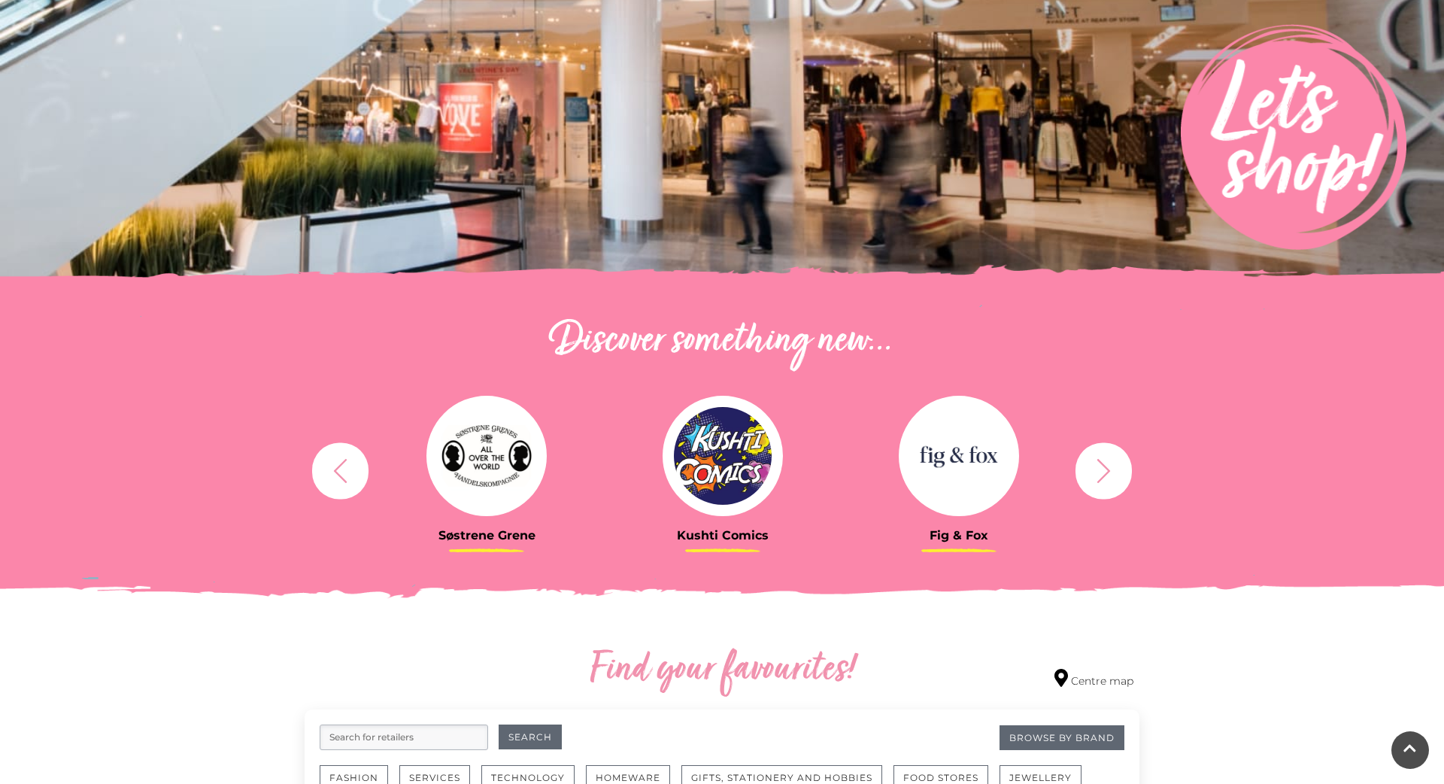
click at [1107, 463] on icon "button" at bounding box center [1104, 471] width 28 height 28
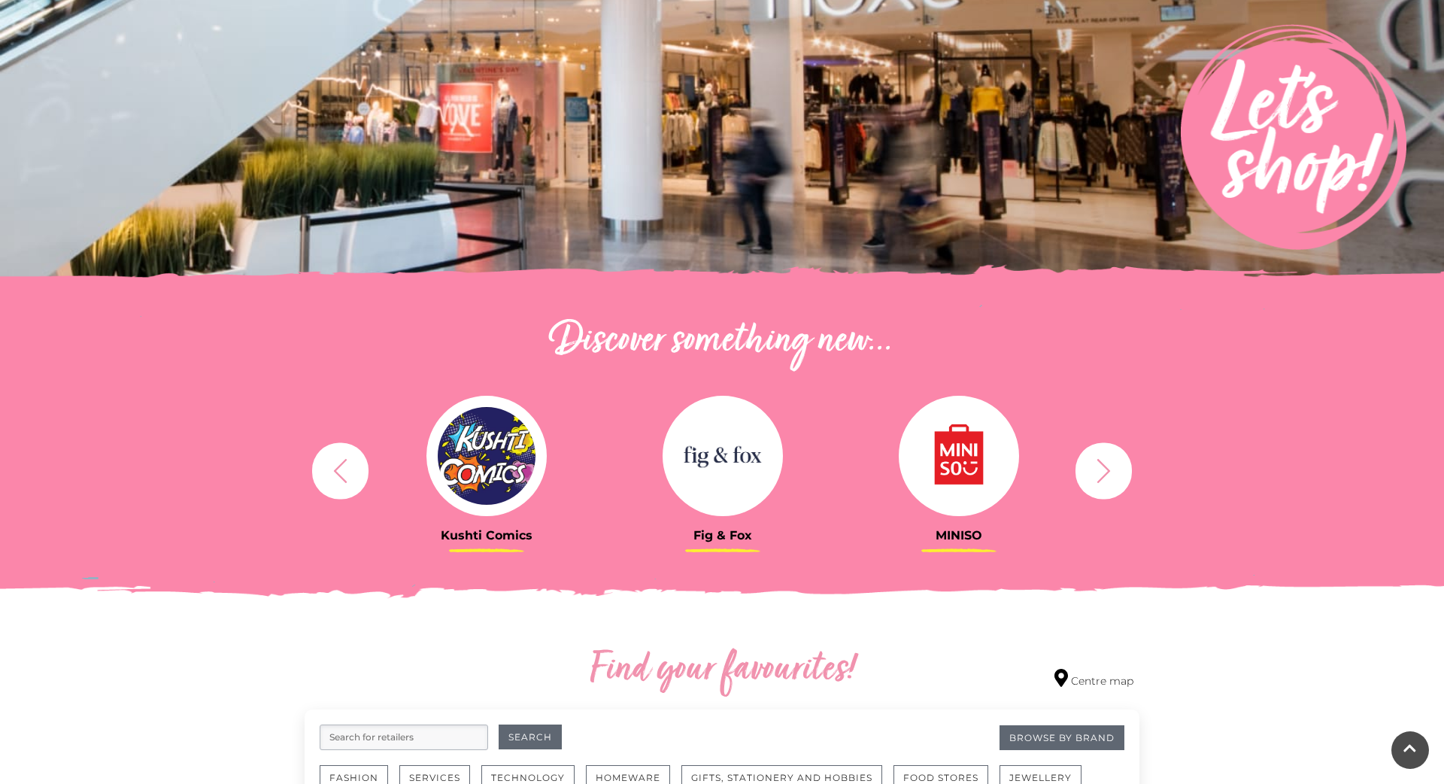
click at [502, 438] on img at bounding box center [487, 456] width 120 height 120
